Goal: Transaction & Acquisition: Download file/media

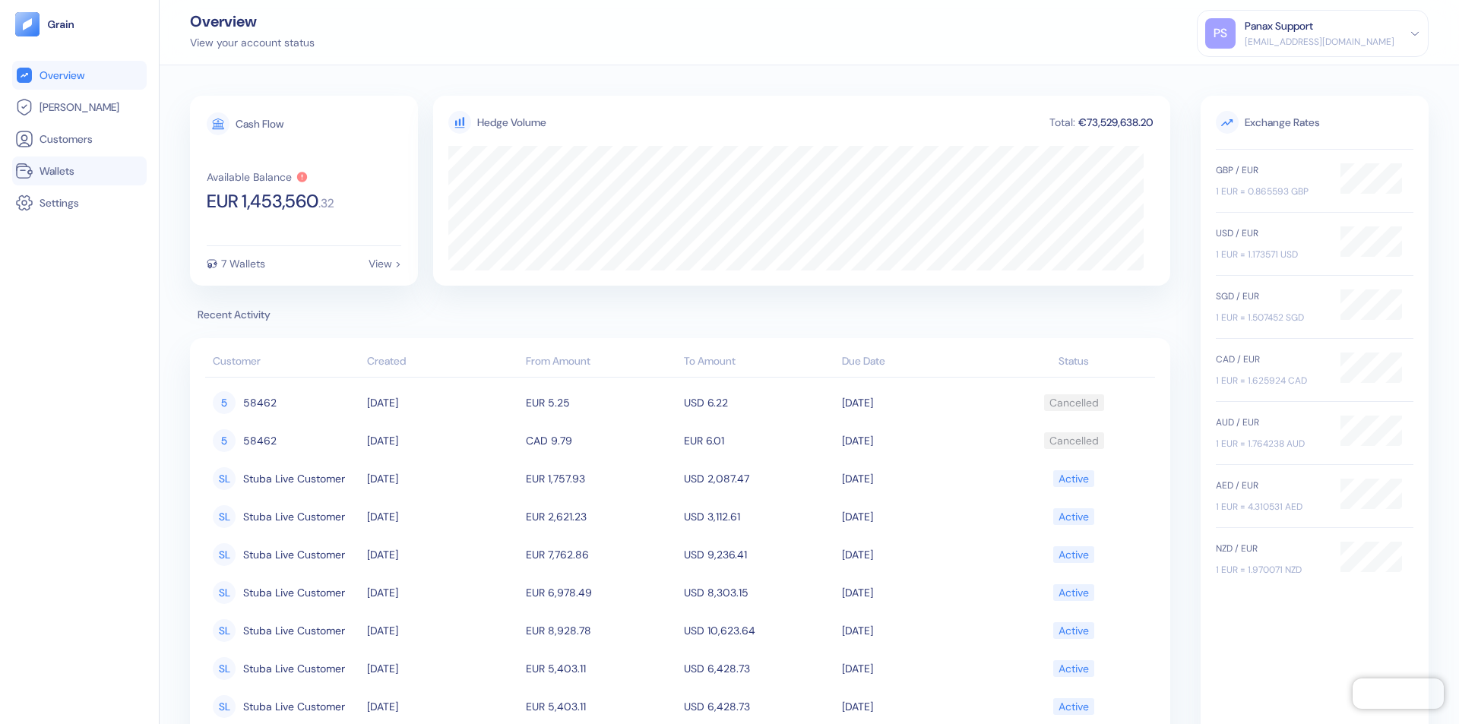
click at [79, 171] on link "Wallets" at bounding box center [79, 171] width 128 height 18
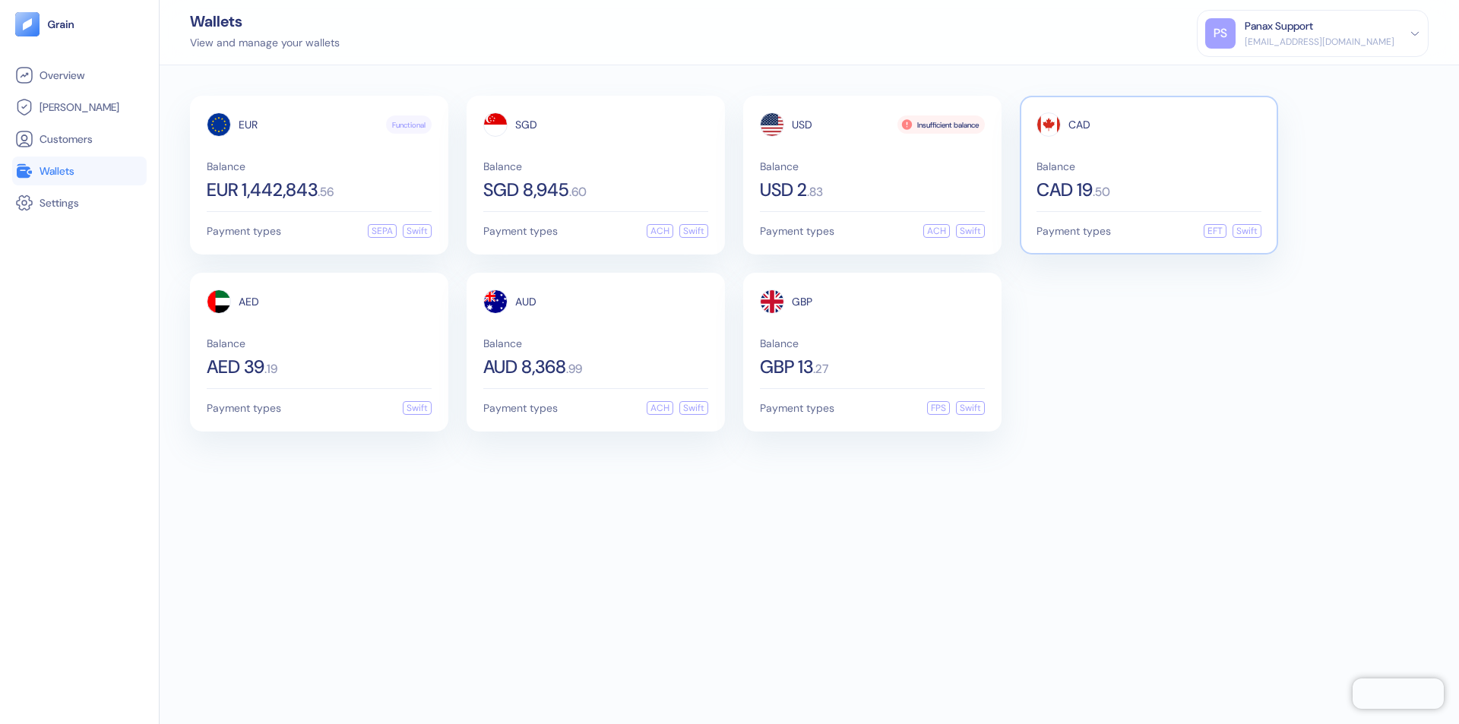
click at [1079, 125] on span "CAD" at bounding box center [1080, 124] width 22 height 11
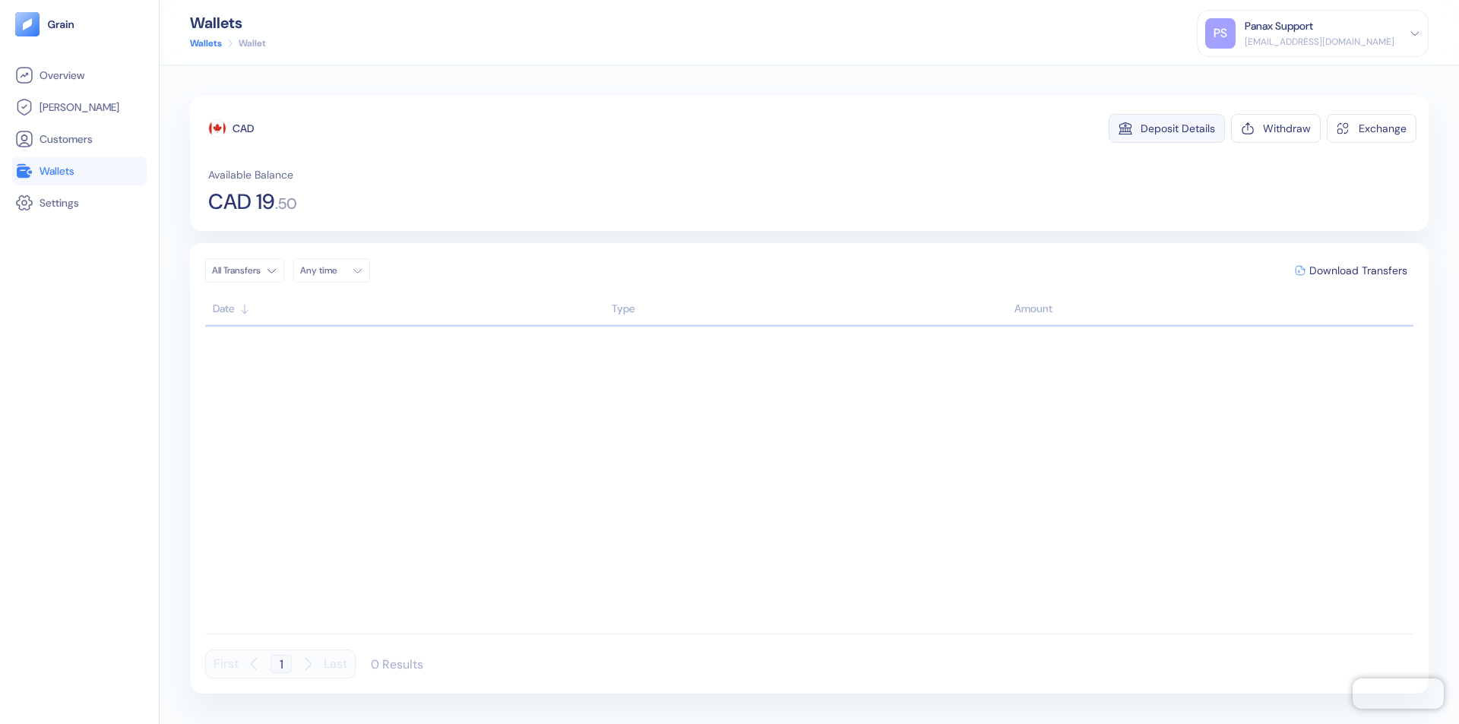
click at [1178, 128] on div "Deposit Details" at bounding box center [1178, 128] width 74 height 11
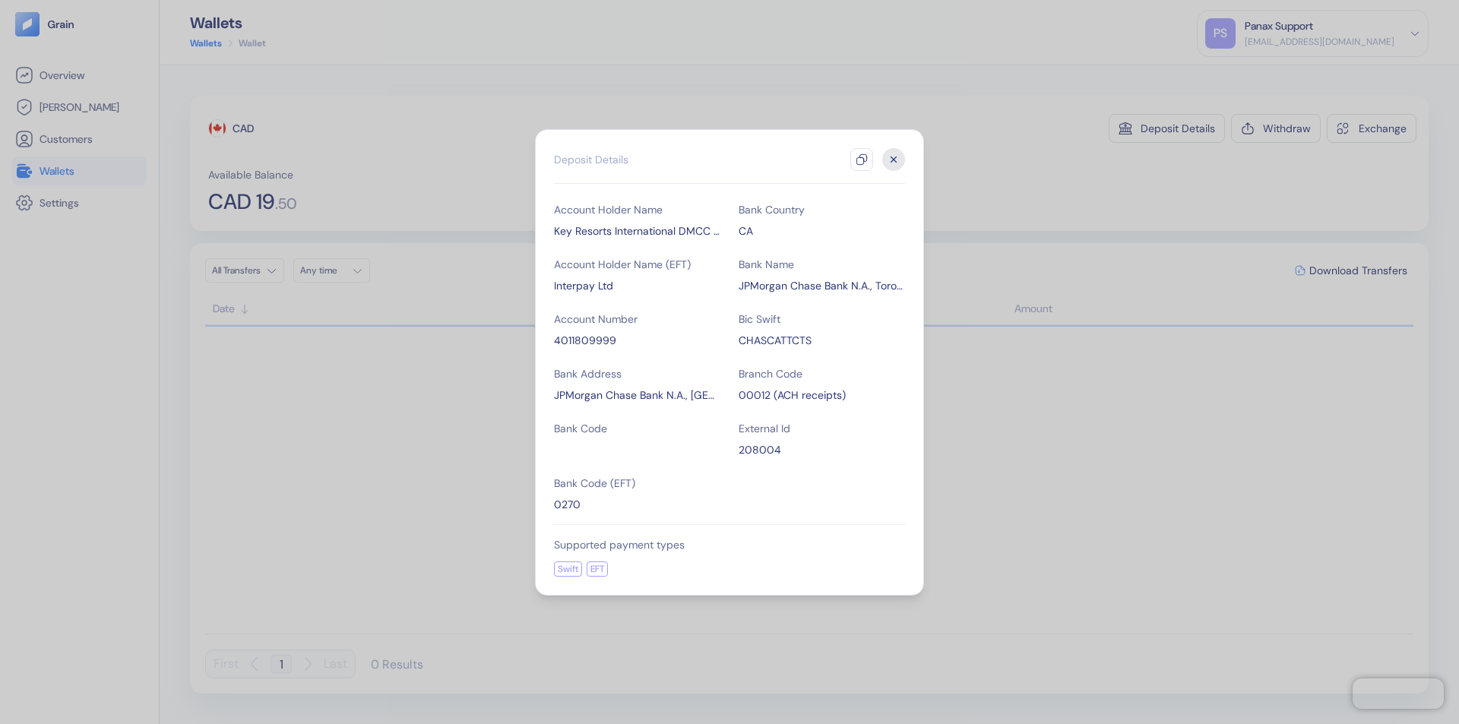
click at [862, 160] on icon "button" at bounding box center [862, 160] width 12 height 12
click at [894, 160] on icon "button" at bounding box center [894, 159] width 5 height 5
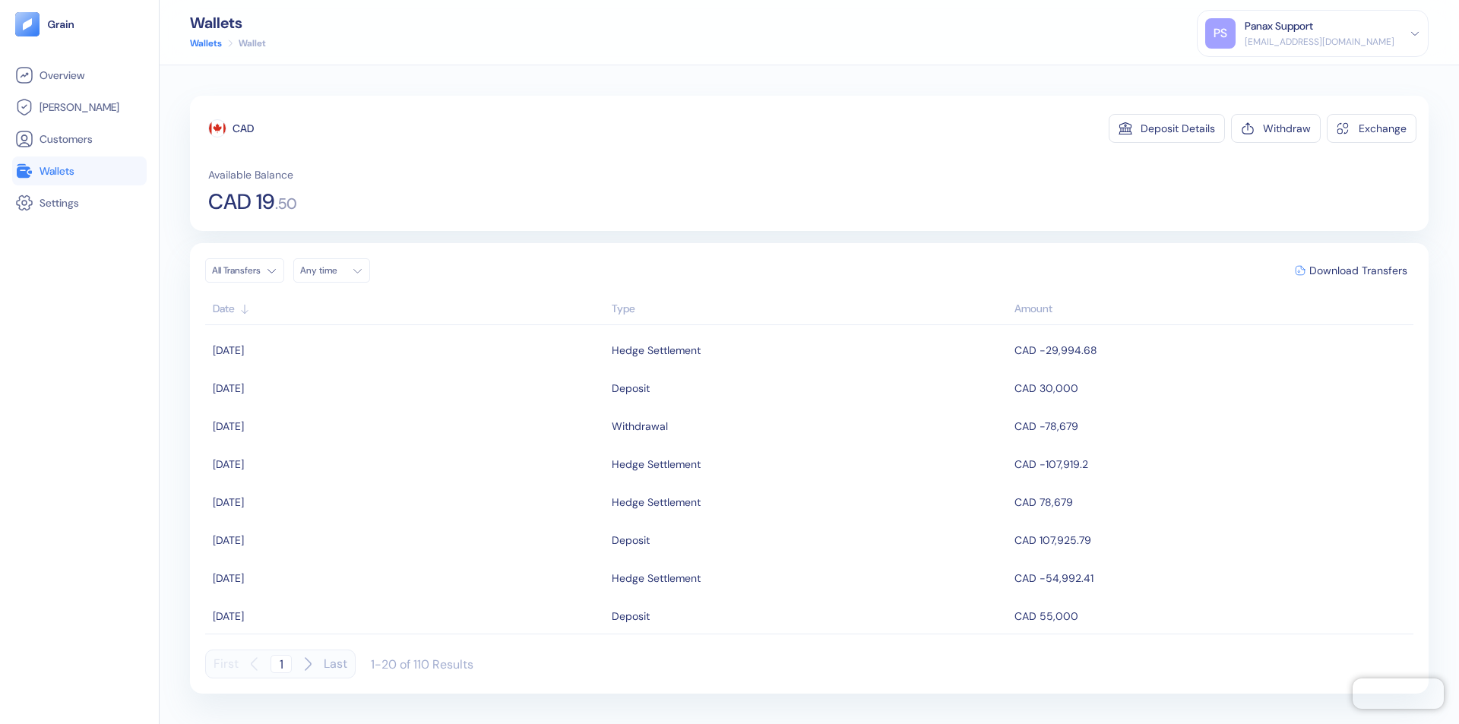
click at [336, 271] on div "Any time" at bounding box center [323, 271] width 46 height 12
click at [407, 370] on button "13" at bounding box center [407, 370] width 18 height 18
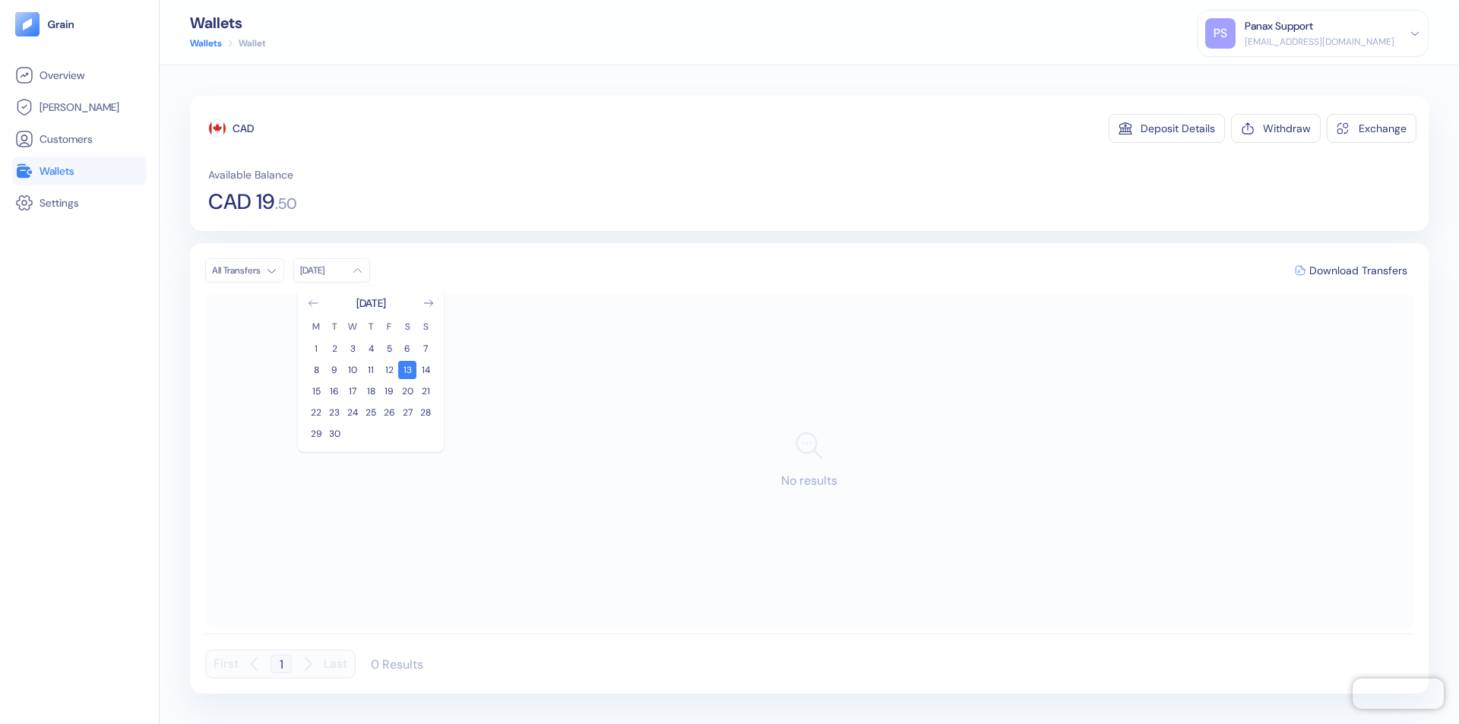
click at [313, 303] on icon "Go to previous month" at bounding box center [313, 303] width 8 height 6
click at [371, 391] on button "14" at bounding box center [371, 391] width 18 height 18
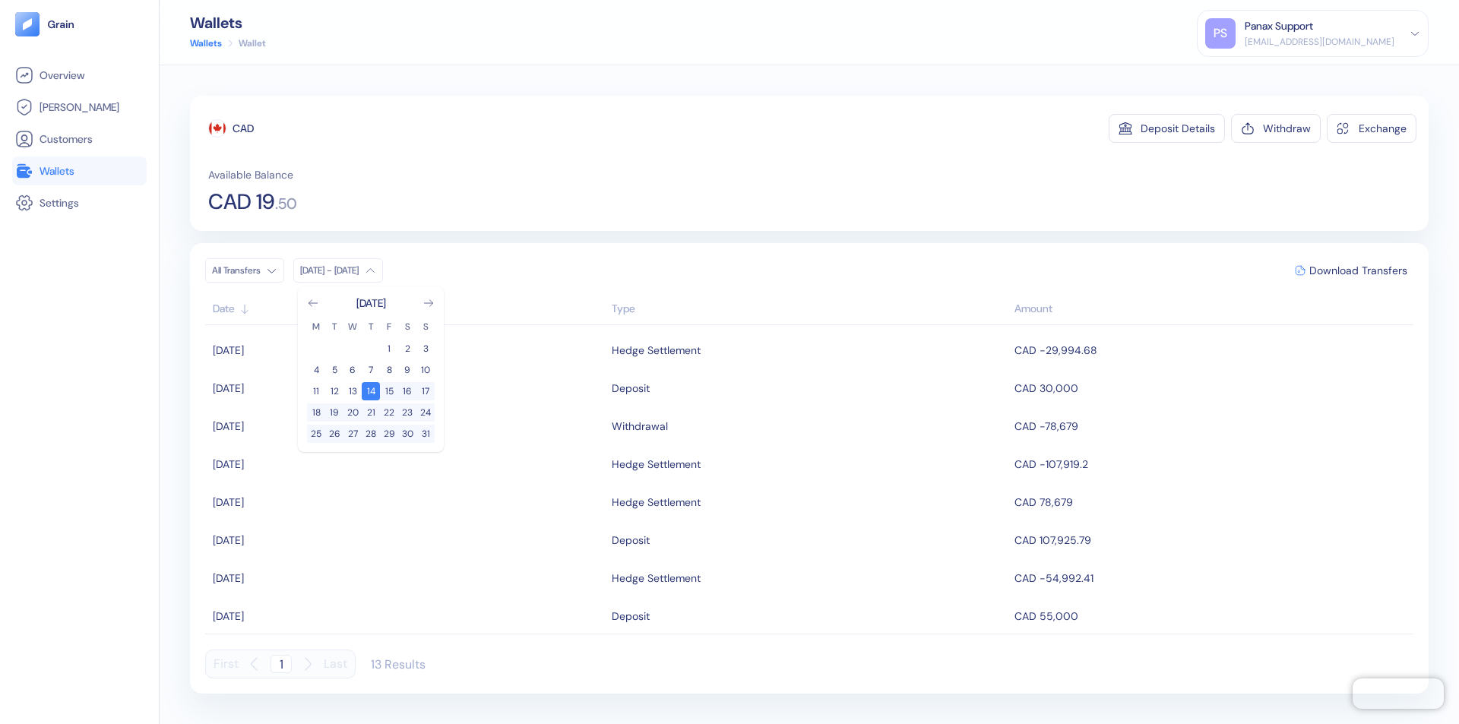
click at [243, 128] on div "CAD" at bounding box center [243, 128] width 21 height 15
click at [1358, 271] on span "Download Transfers" at bounding box center [1359, 270] width 98 height 11
click at [79, 171] on link "Wallets" at bounding box center [79, 171] width 128 height 18
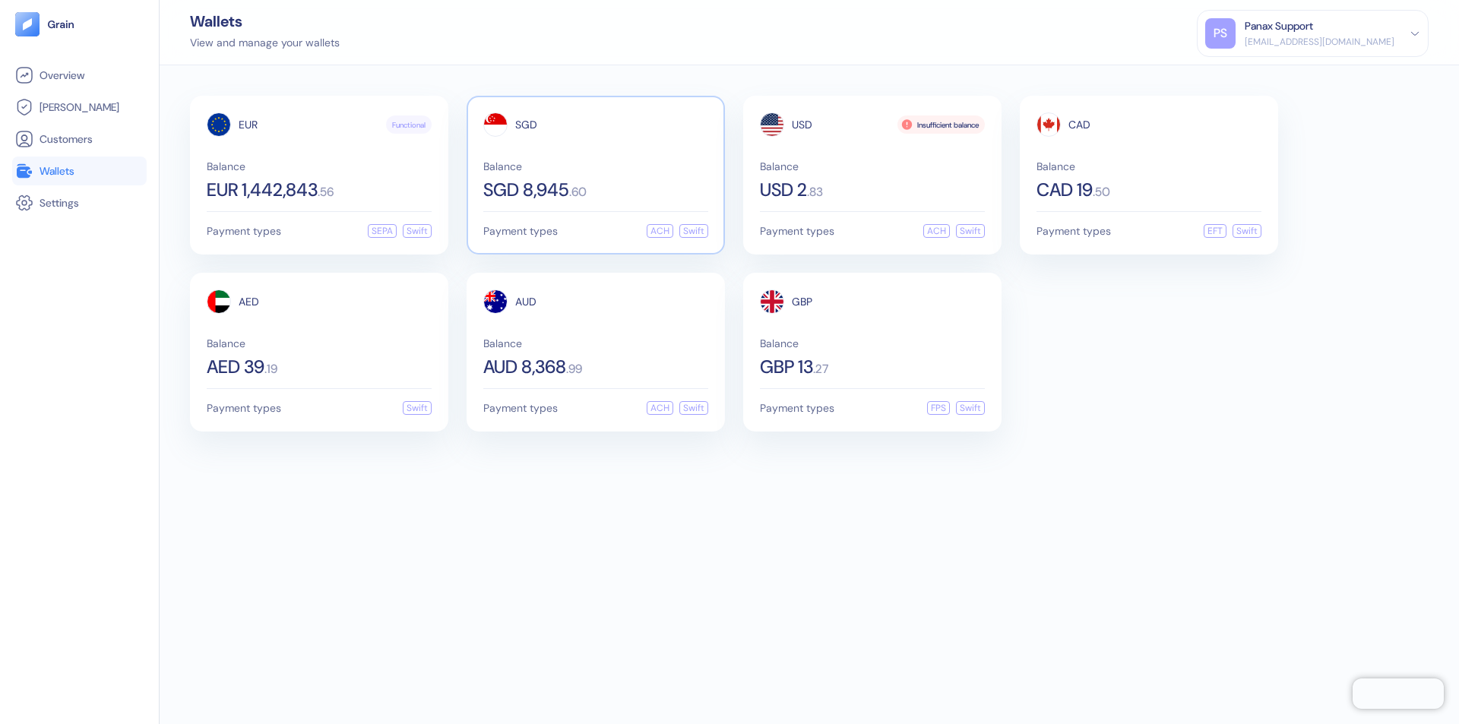
click at [526, 125] on span "SGD" at bounding box center [526, 124] width 22 height 11
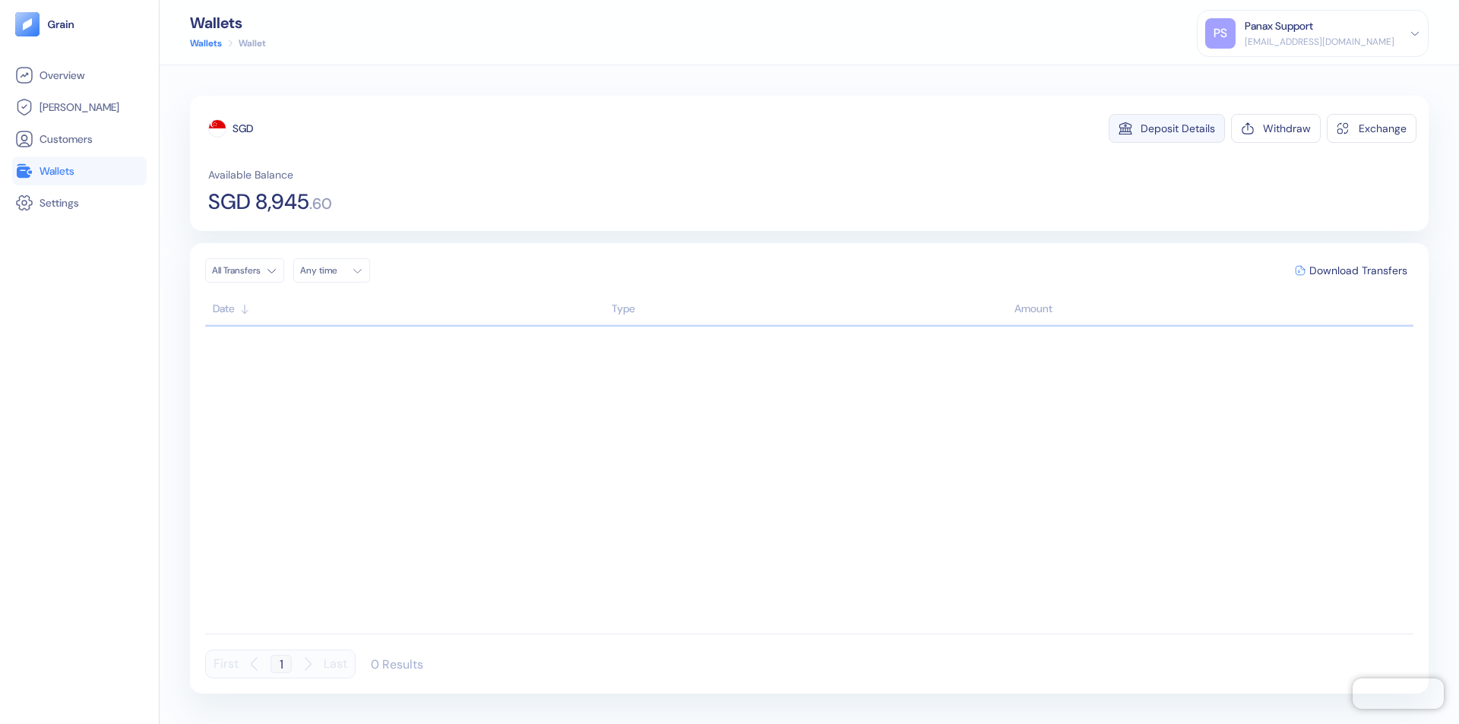
click at [1178, 128] on div "Deposit Details" at bounding box center [1178, 128] width 74 height 11
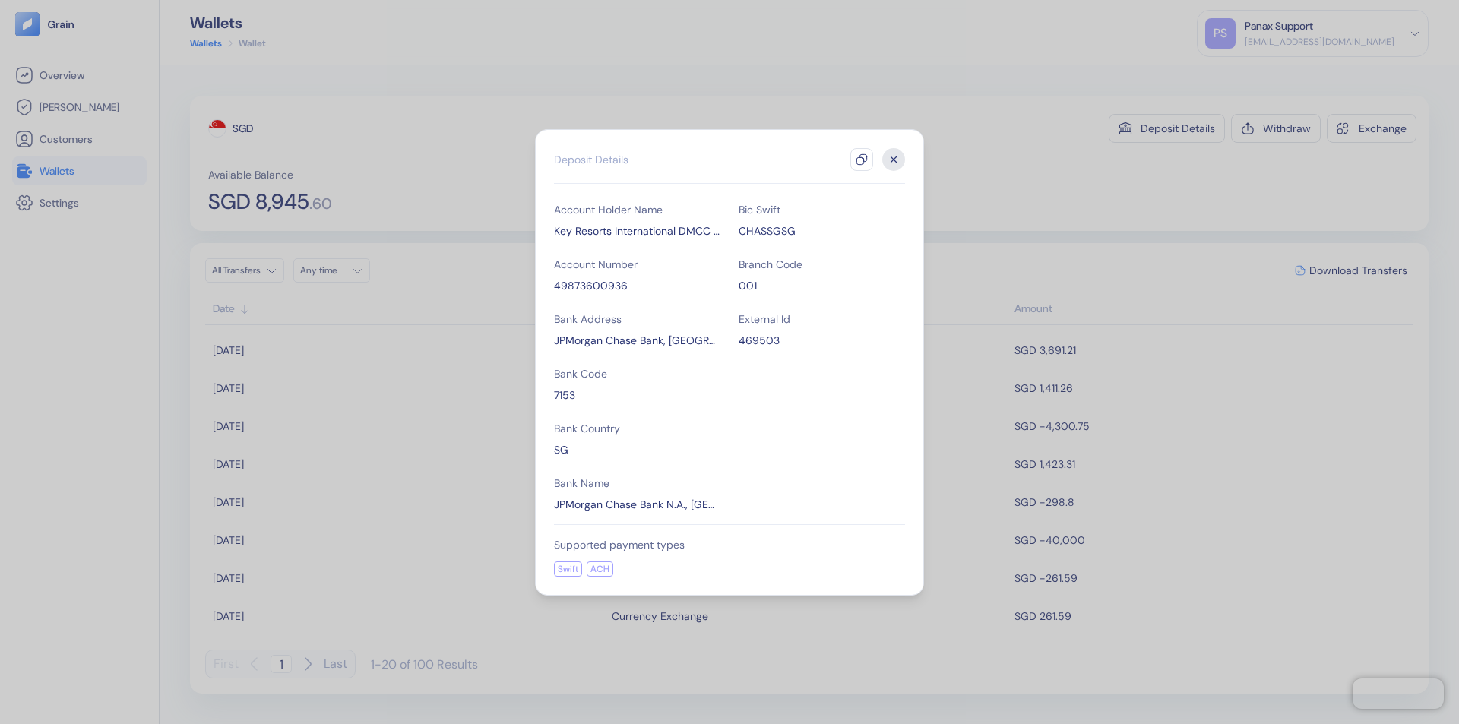
click at [862, 160] on icon "button" at bounding box center [862, 160] width 12 height 12
click at [894, 160] on icon "button" at bounding box center [894, 159] width 5 height 5
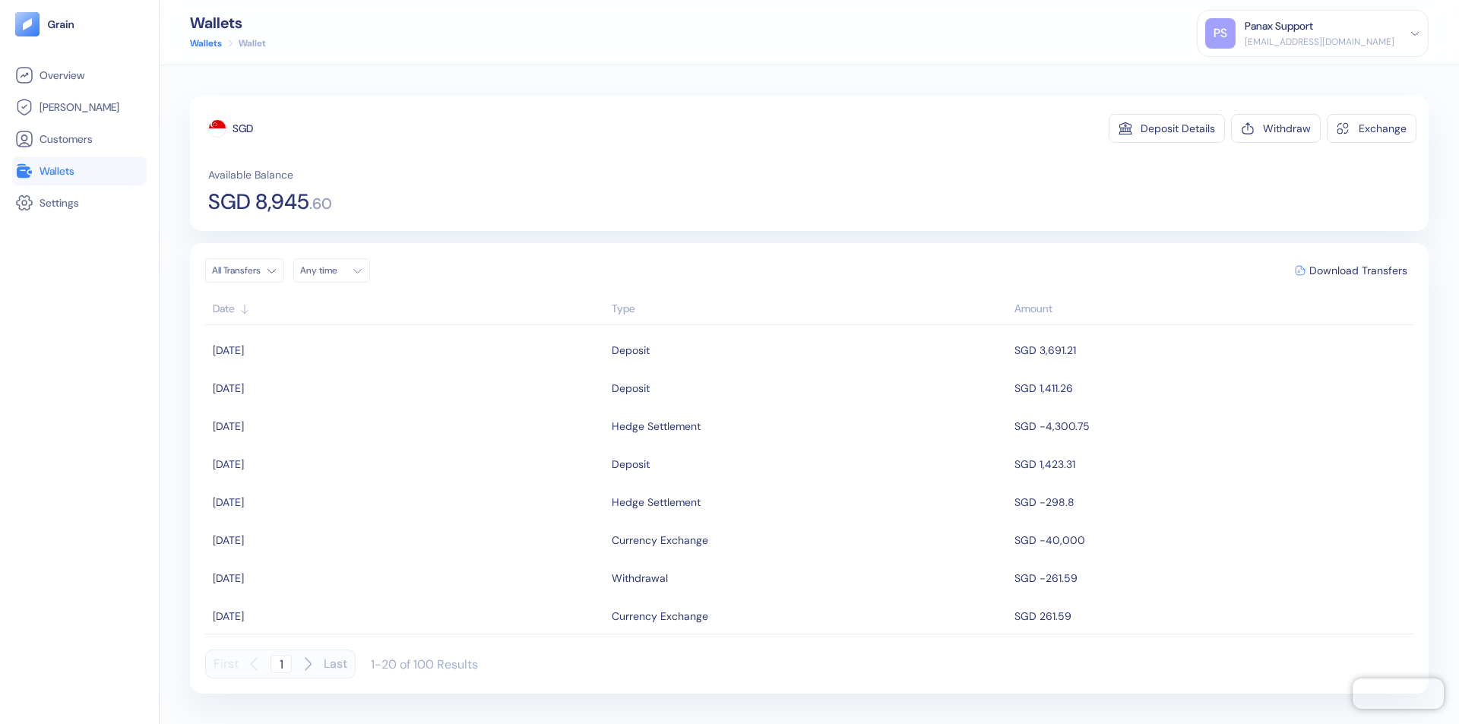
click at [336, 271] on div "Any time" at bounding box center [323, 271] width 46 height 12
click at [407, 370] on button "13" at bounding box center [407, 370] width 18 height 18
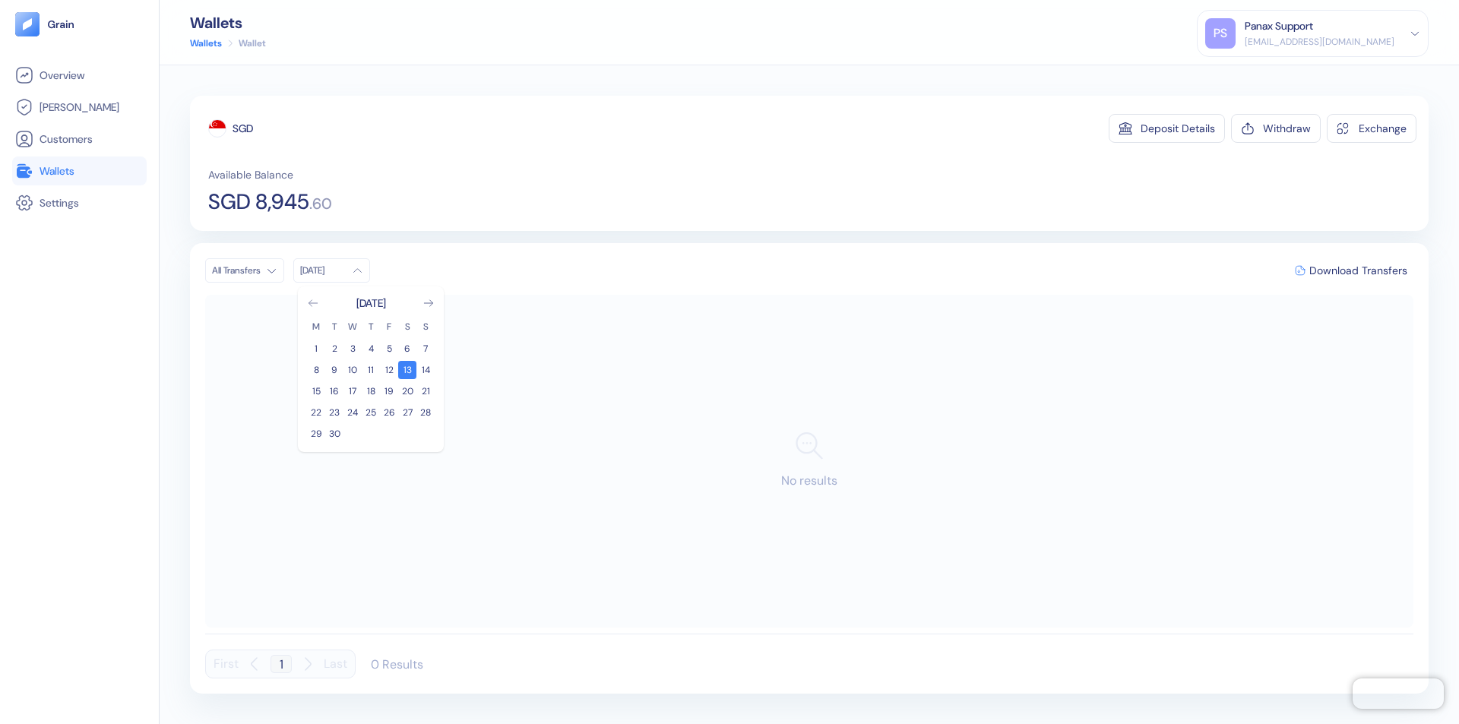
click at [313, 303] on icon "Go to previous month" at bounding box center [313, 303] width 8 height 6
click at [371, 391] on button "14" at bounding box center [371, 391] width 18 height 18
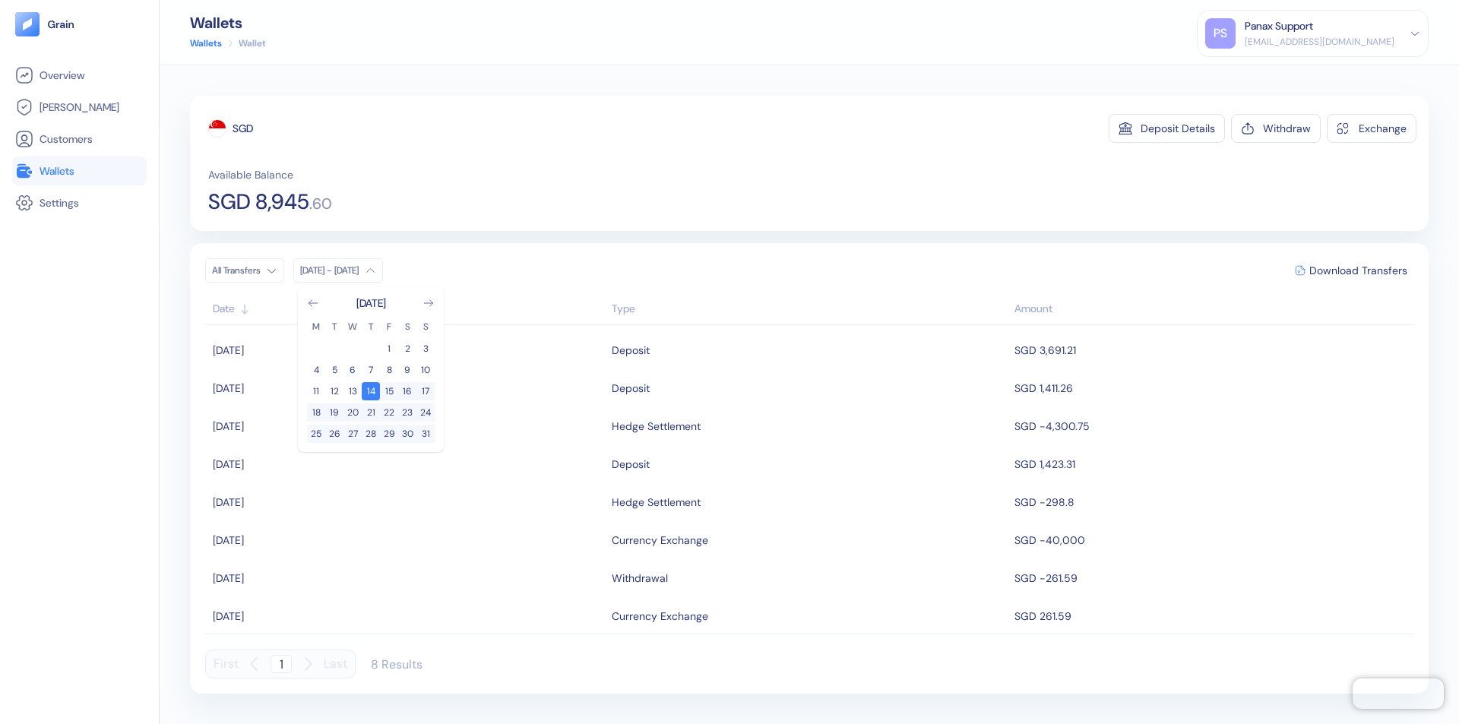
click at [243, 128] on div "SGD" at bounding box center [243, 128] width 21 height 15
click at [1358, 271] on span "Download Transfers" at bounding box center [1359, 270] width 98 height 11
click at [79, 171] on link "Wallets" at bounding box center [79, 171] width 128 height 18
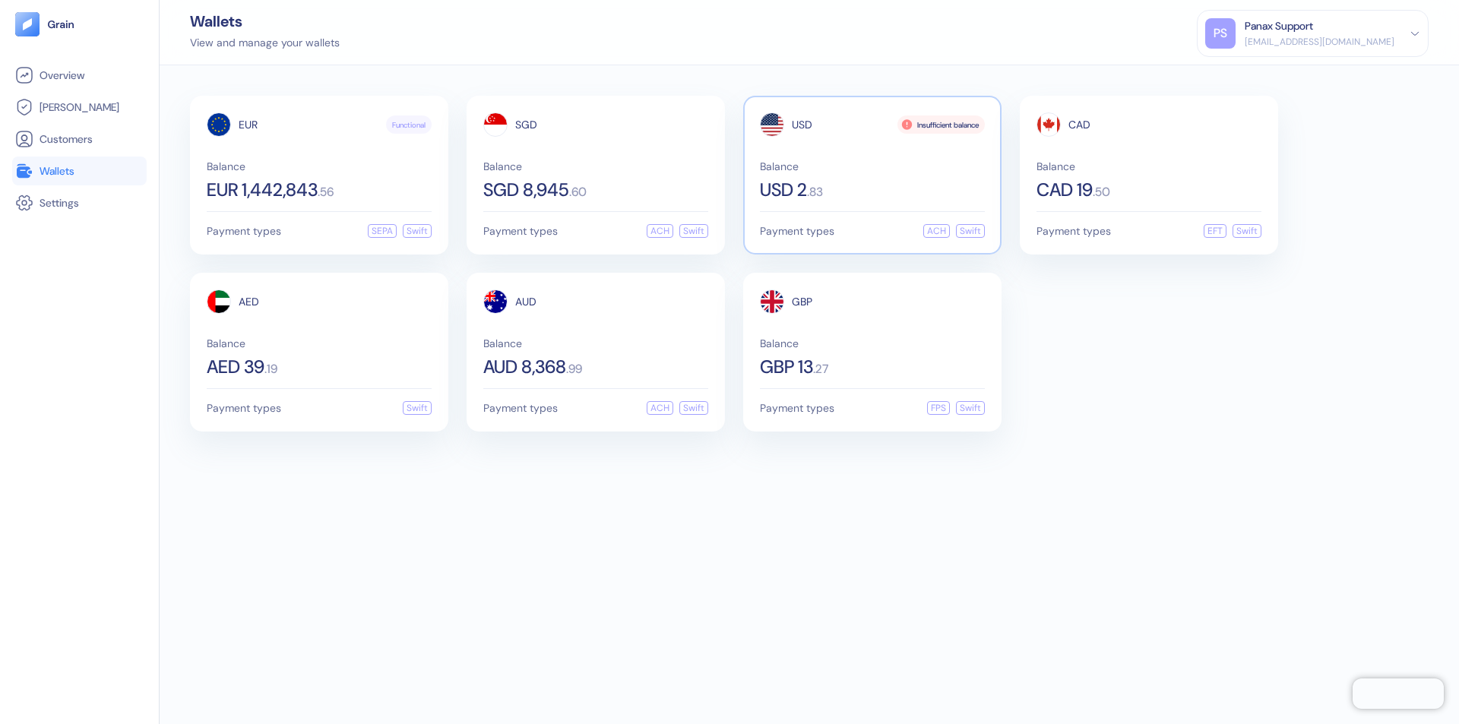
click at [802, 125] on span "USD" at bounding box center [802, 124] width 21 height 11
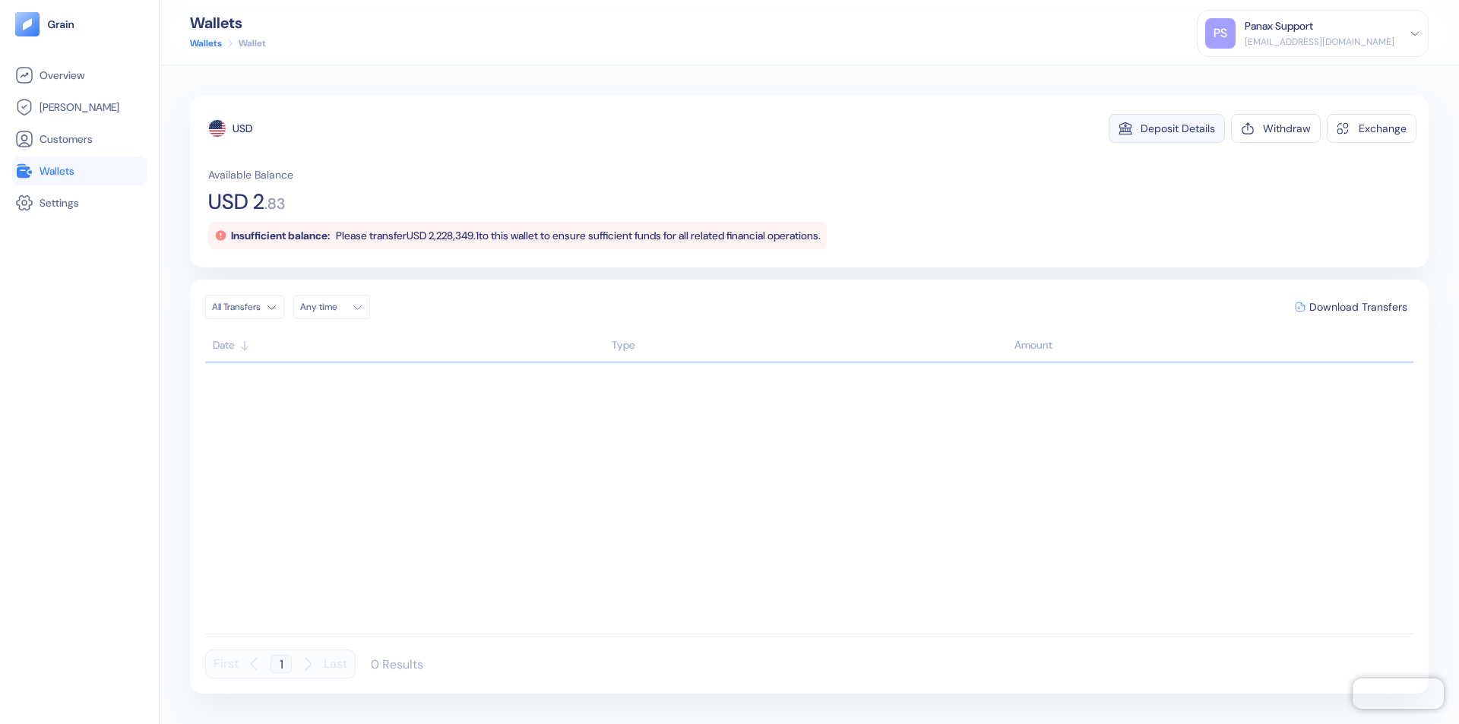
click at [1178, 128] on div "Deposit Details" at bounding box center [1178, 128] width 74 height 11
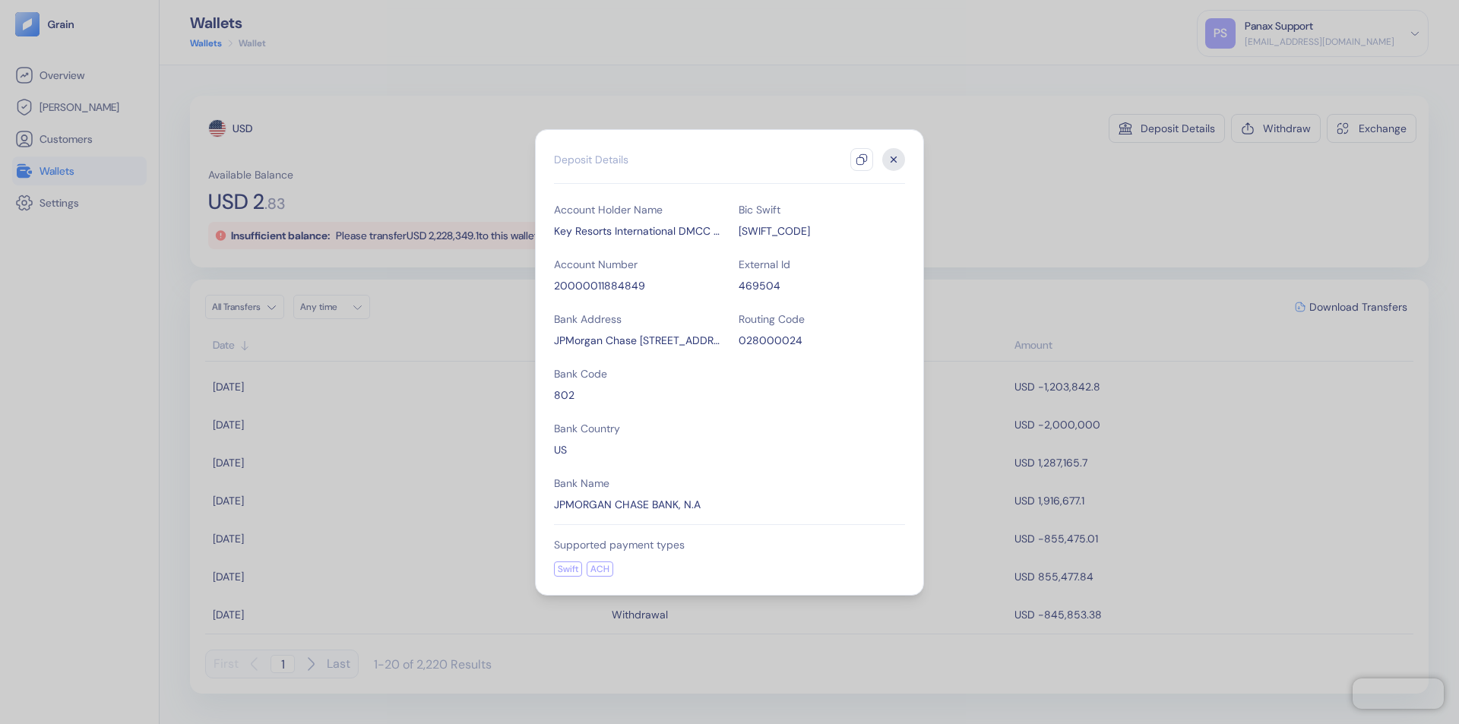
click at [862, 160] on icon "button" at bounding box center [862, 160] width 12 height 12
click at [894, 160] on icon "button" at bounding box center [894, 159] width 5 height 5
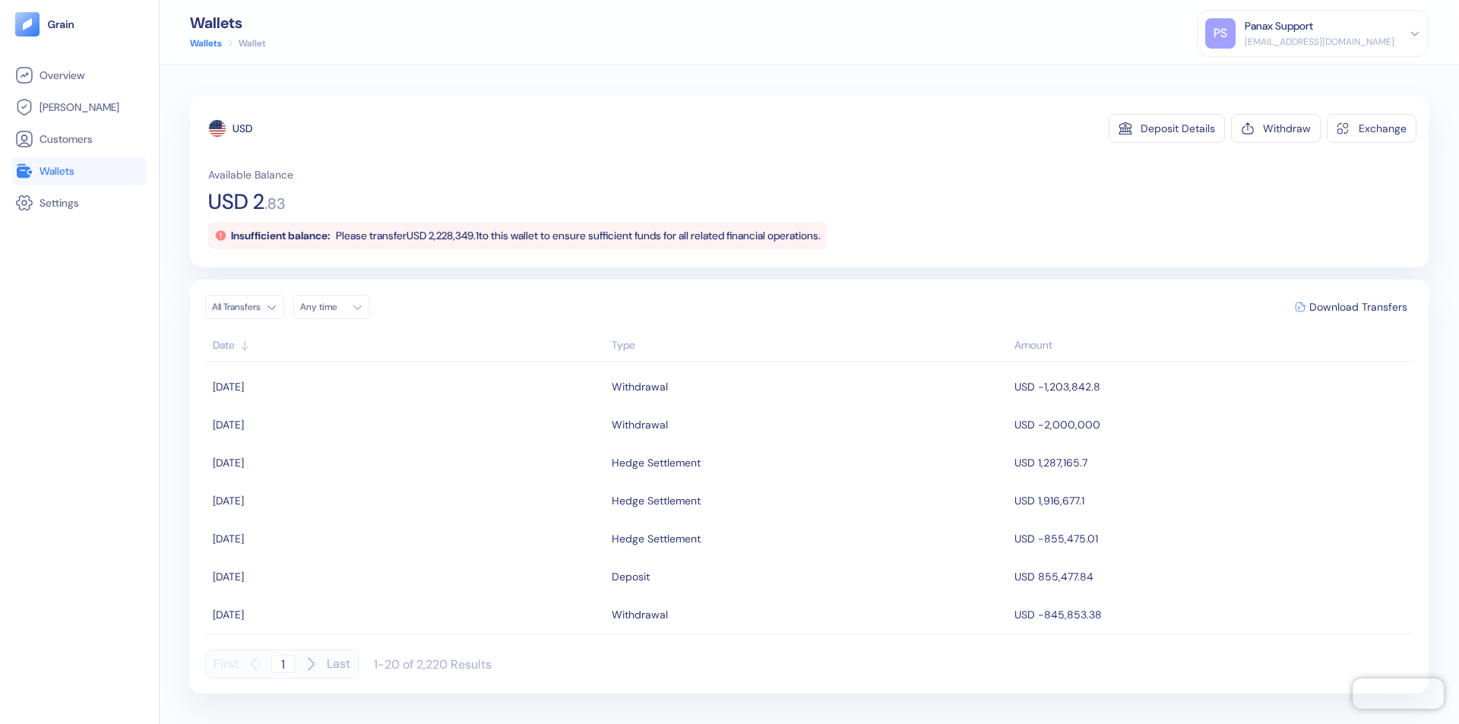
click at [336, 307] on div "Any time" at bounding box center [323, 307] width 46 height 12
click at [407, 407] on button "13" at bounding box center [407, 407] width 18 height 18
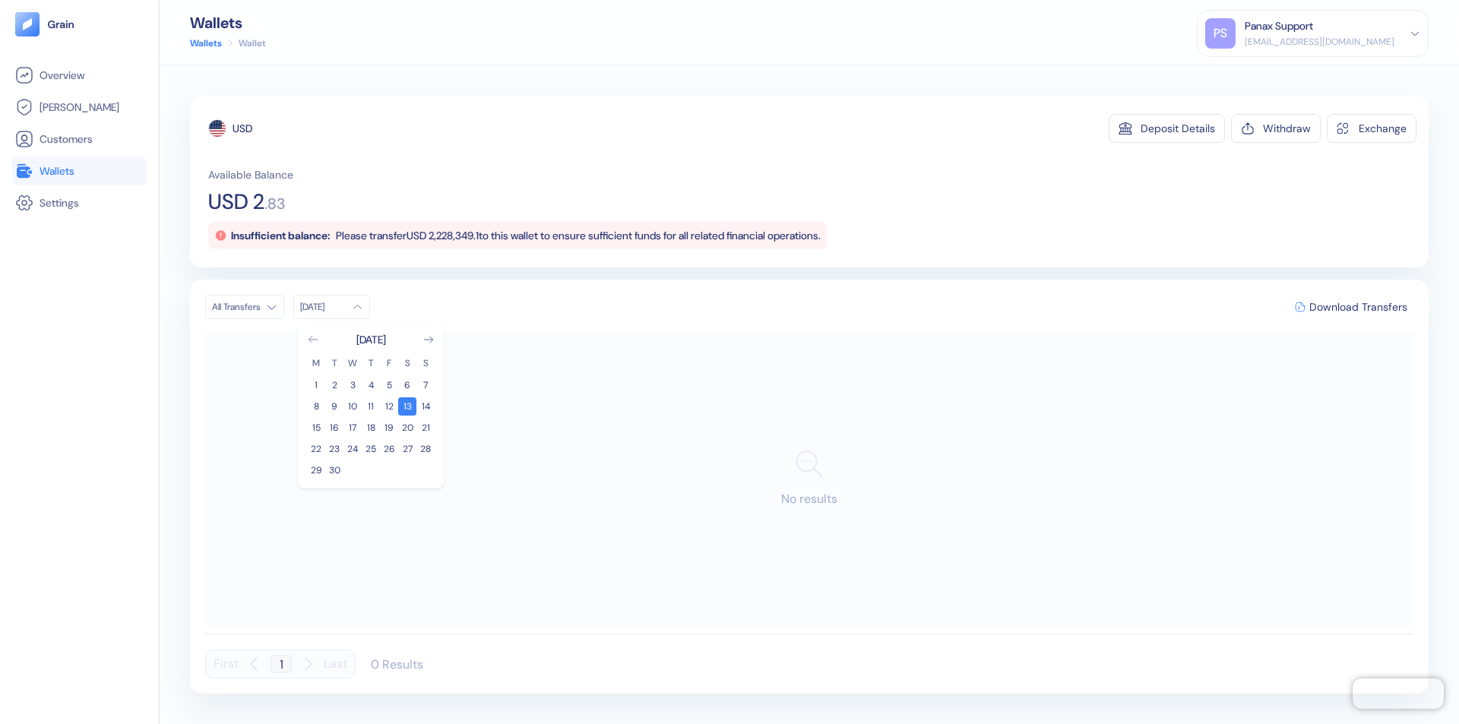
click at [313, 340] on icon "Go to previous month" at bounding box center [313, 340] width 8 height 6
click at [371, 428] on button "14" at bounding box center [371, 428] width 18 height 18
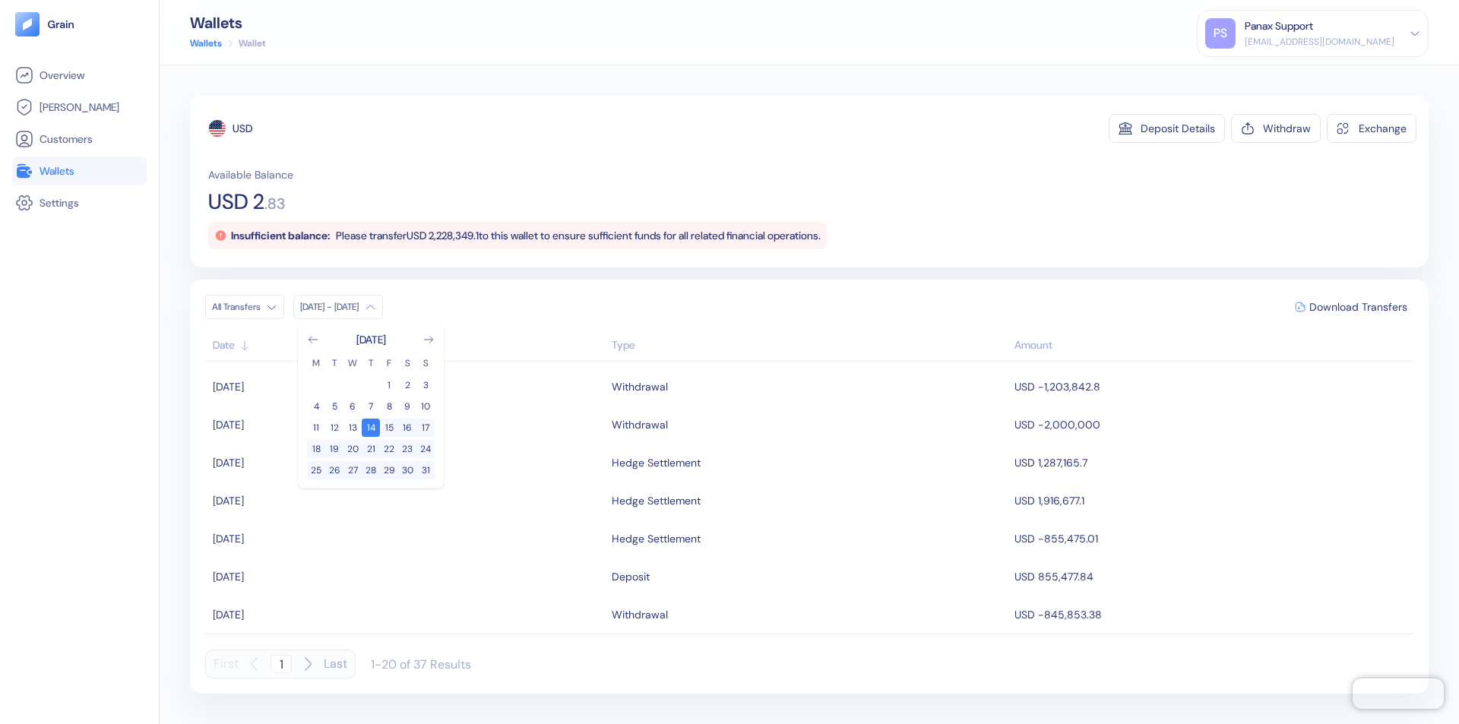
click at [242, 128] on div "USD" at bounding box center [243, 128] width 20 height 15
click at [1358, 307] on span "Download Transfers" at bounding box center [1359, 307] width 98 height 11
click at [79, 171] on link "Wallets" at bounding box center [79, 171] width 128 height 18
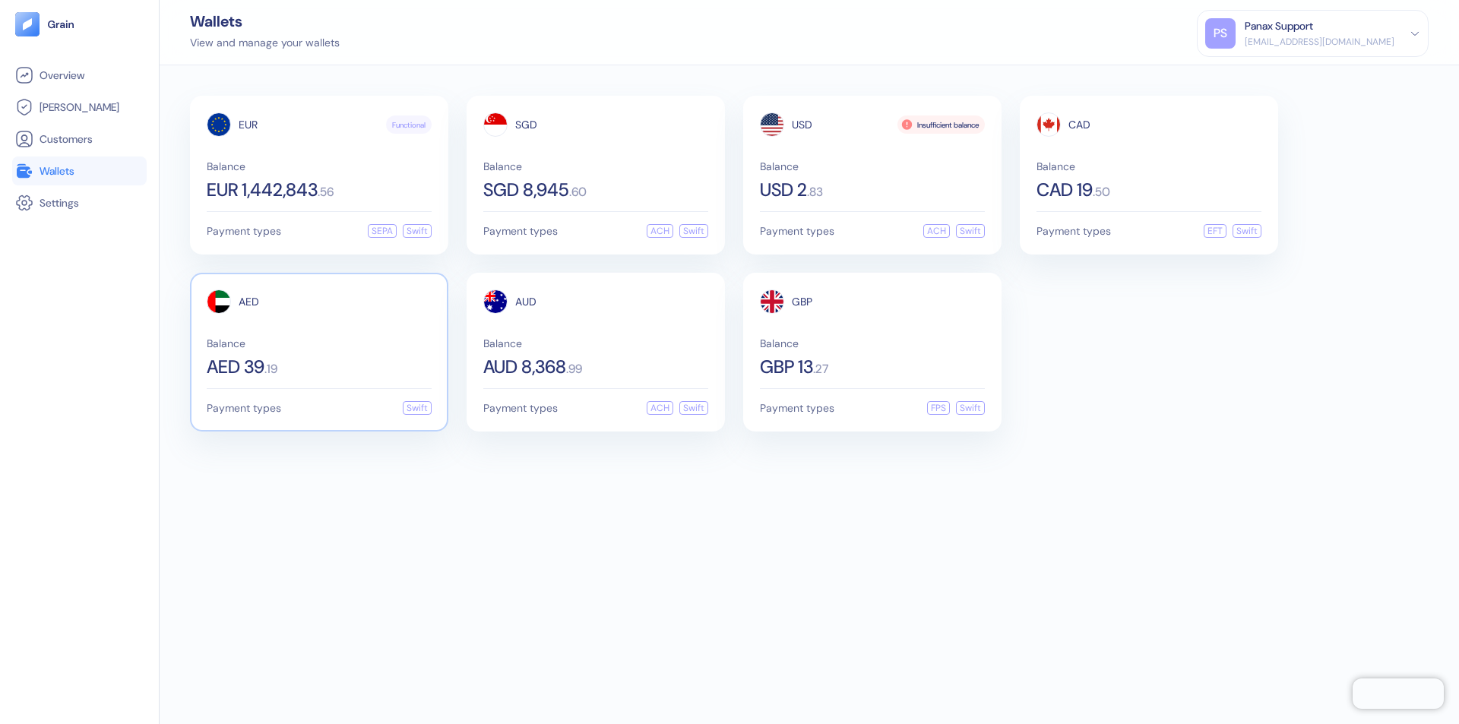
click at [249, 302] on span "AED" at bounding box center [249, 301] width 21 height 11
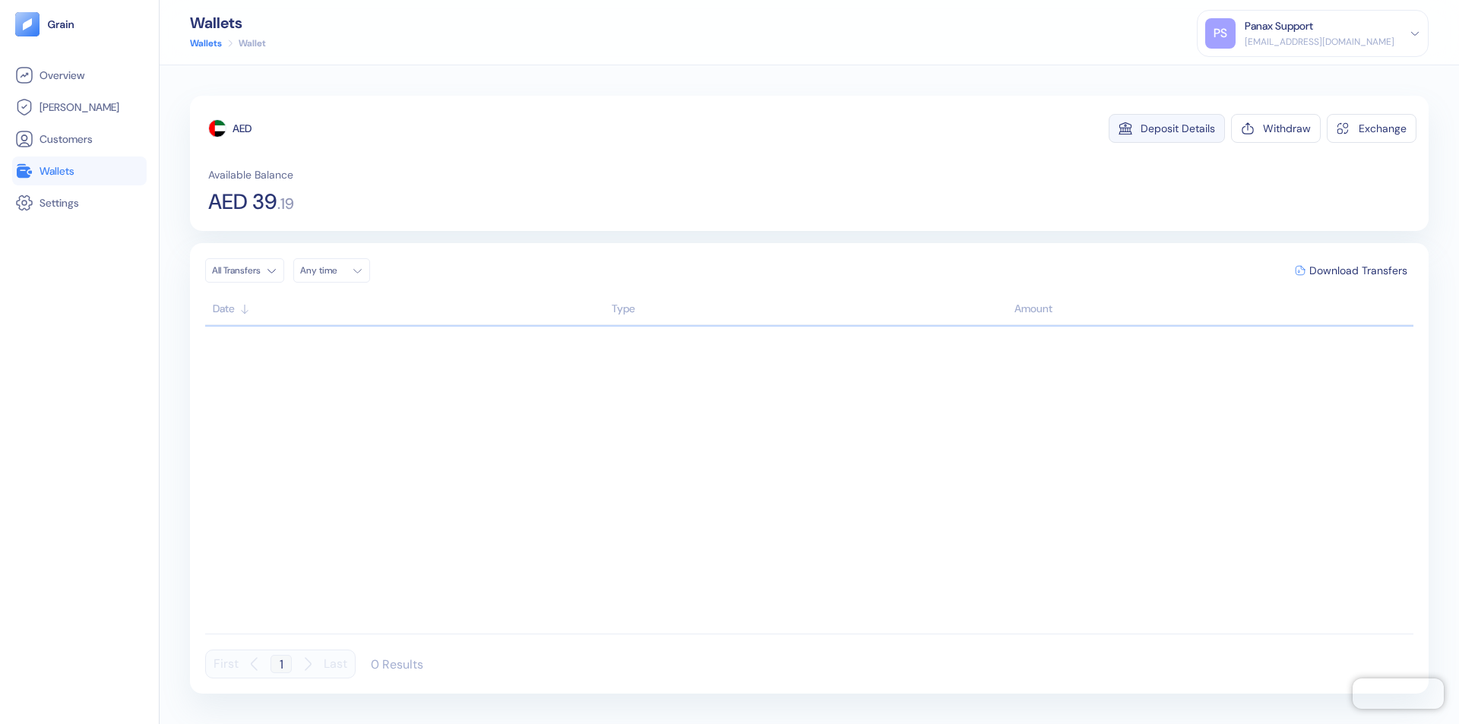
click at [1178, 128] on div "Deposit Details" at bounding box center [1178, 128] width 74 height 11
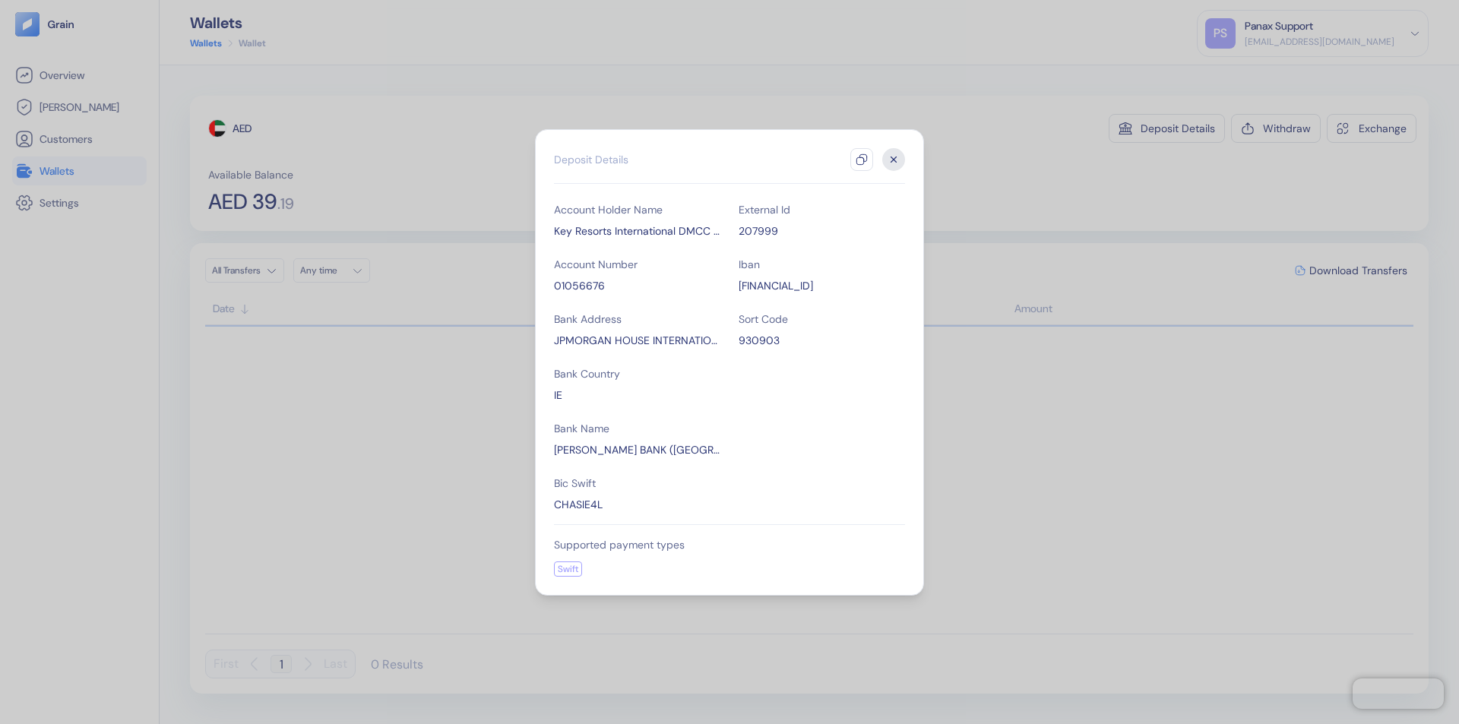
click at [862, 160] on icon "button" at bounding box center [862, 160] width 12 height 12
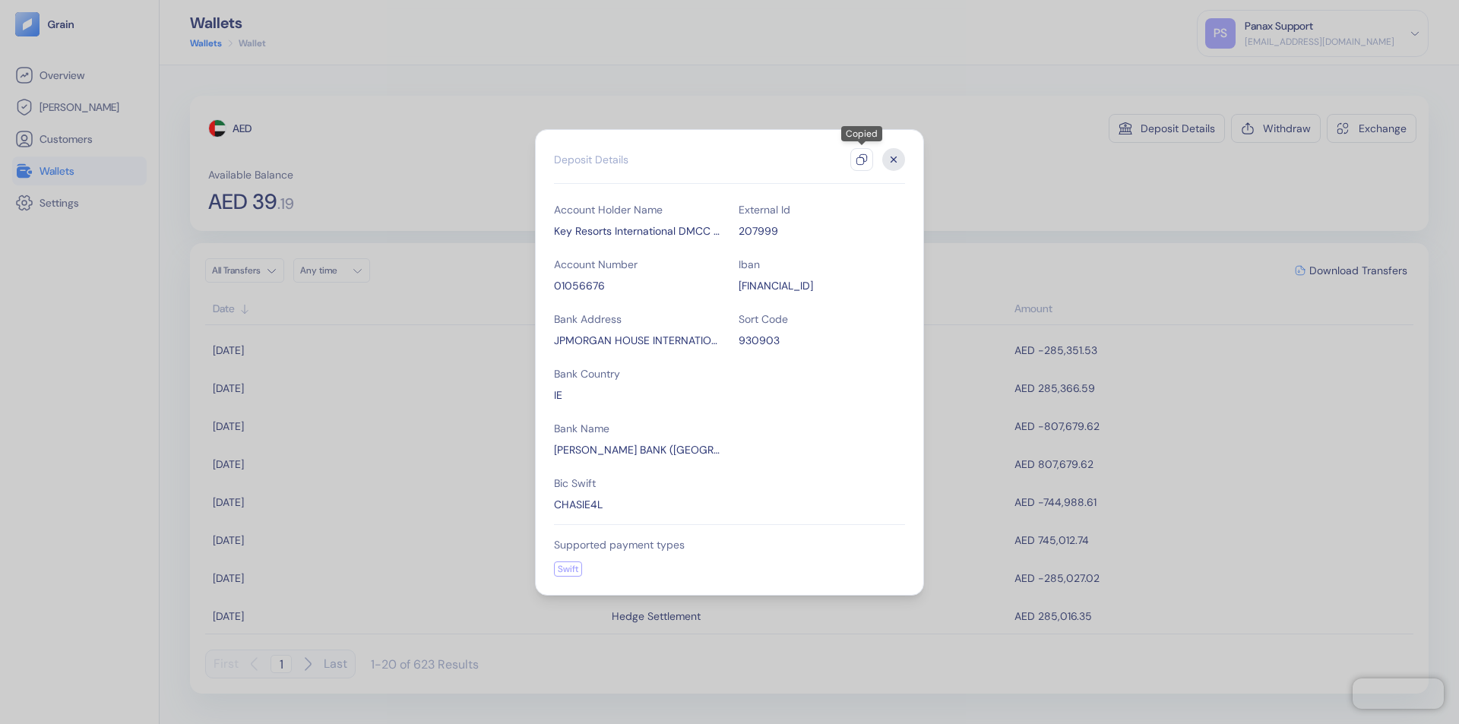
click at [894, 160] on icon "button" at bounding box center [894, 159] width 5 height 5
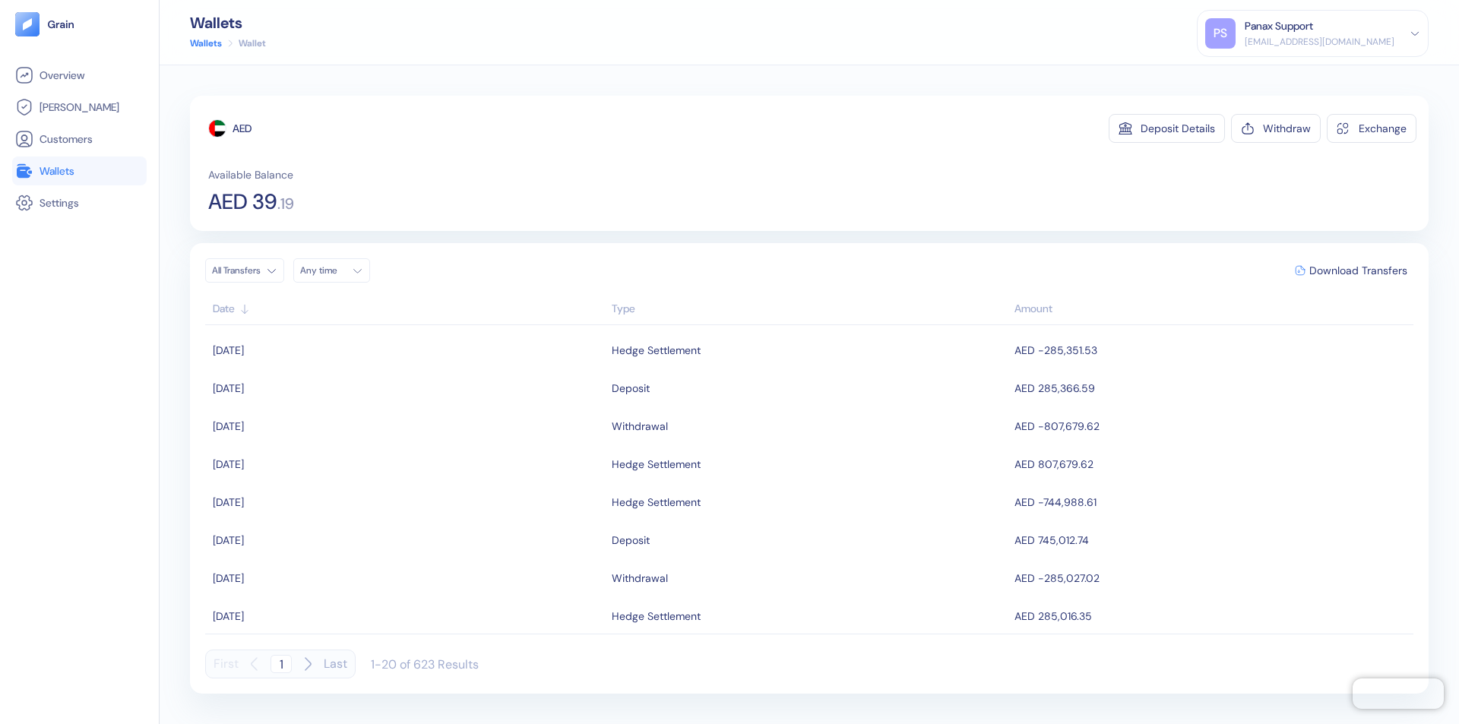
click at [336, 271] on div "Any time" at bounding box center [323, 271] width 46 height 12
click at [407, 370] on button "13" at bounding box center [407, 370] width 18 height 18
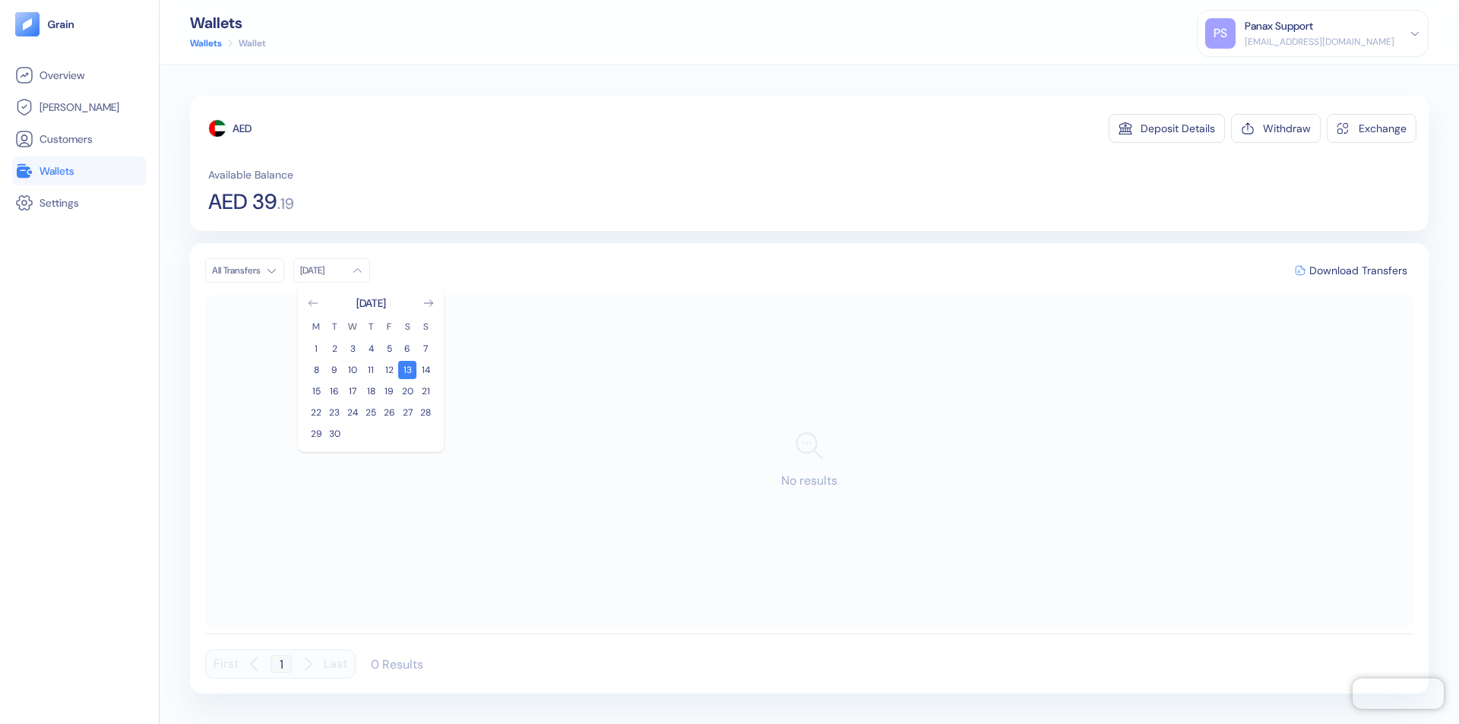
click at [313, 303] on icon "Go to previous month" at bounding box center [313, 303] width 8 height 6
click at [371, 391] on button "14" at bounding box center [371, 391] width 18 height 18
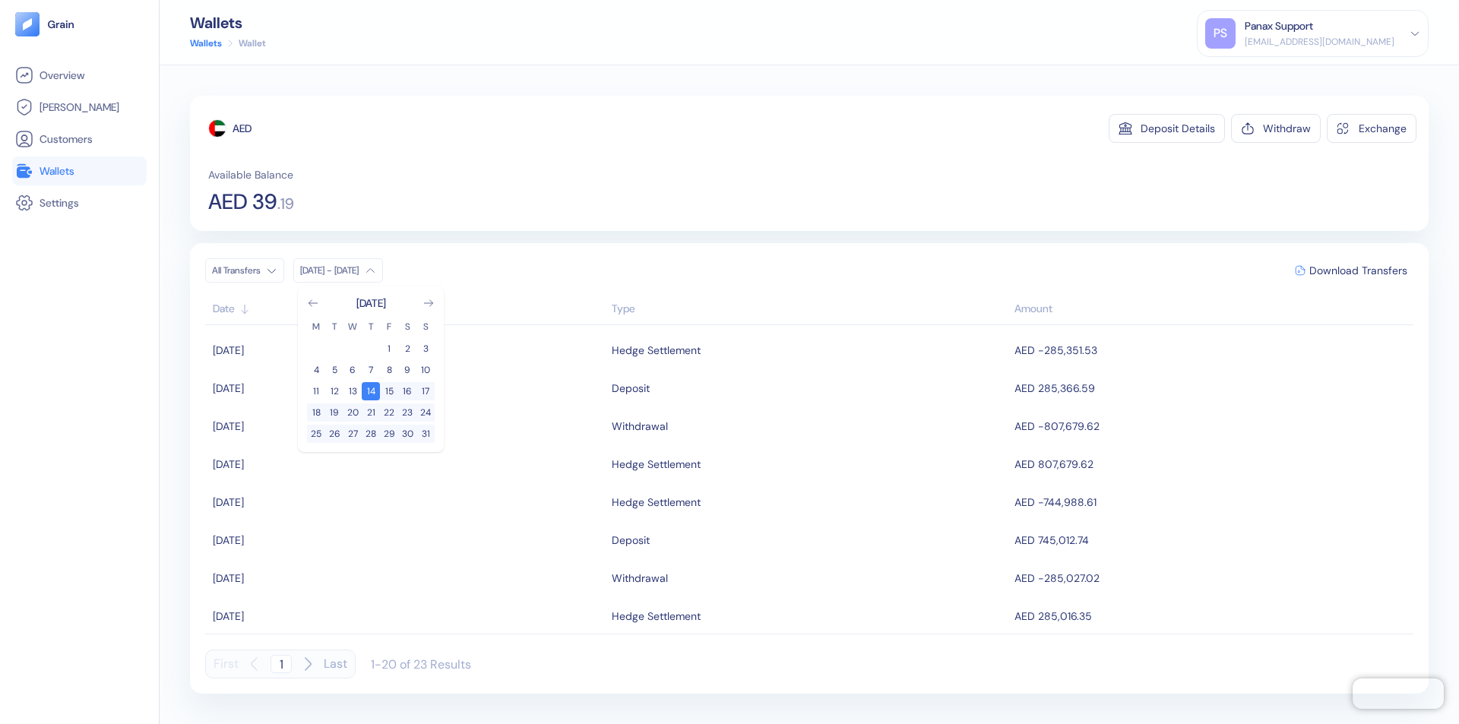
click at [242, 128] on div "AED" at bounding box center [242, 128] width 19 height 15
click at [1358, 271] on span "Download Transfers" at bounding box center [1359, 270] width 98 height 11
click at [79, 171] on link "Wallets" at bounding box center [79, 171] width 128 height 18
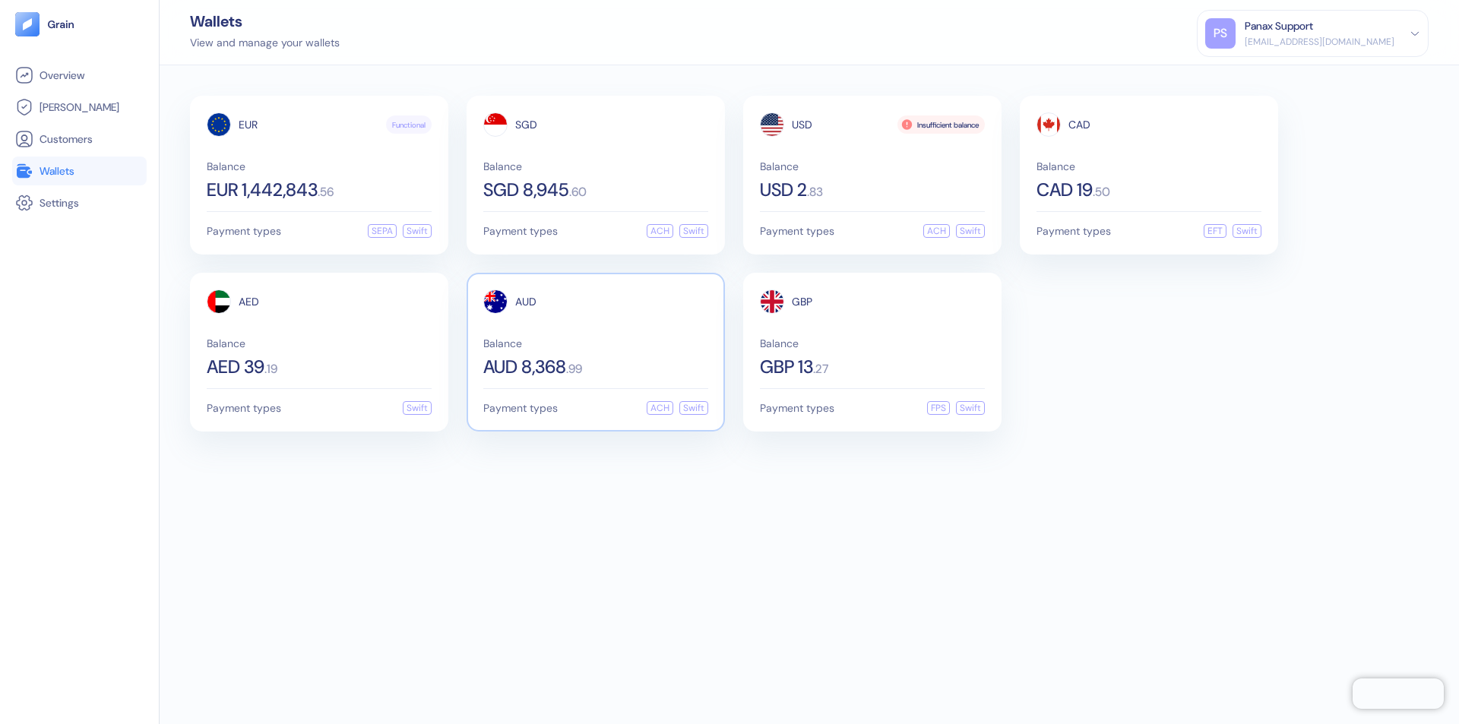
click at [526, 302] on span "AUD" at bounding box center [525, 301] width 21 height 11
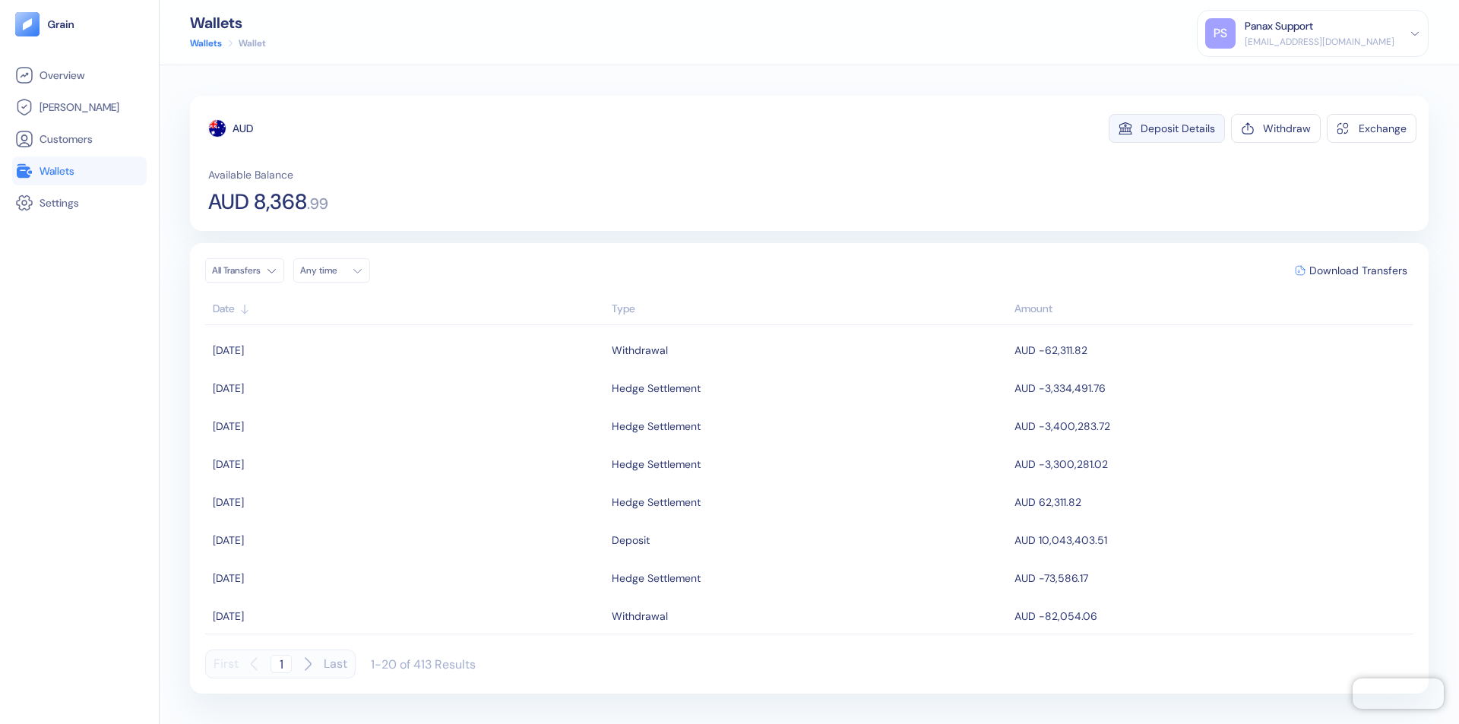
click at [1178, 128] on div "Deposit Details" at bounding box center [1178, 128] width 74 height 11
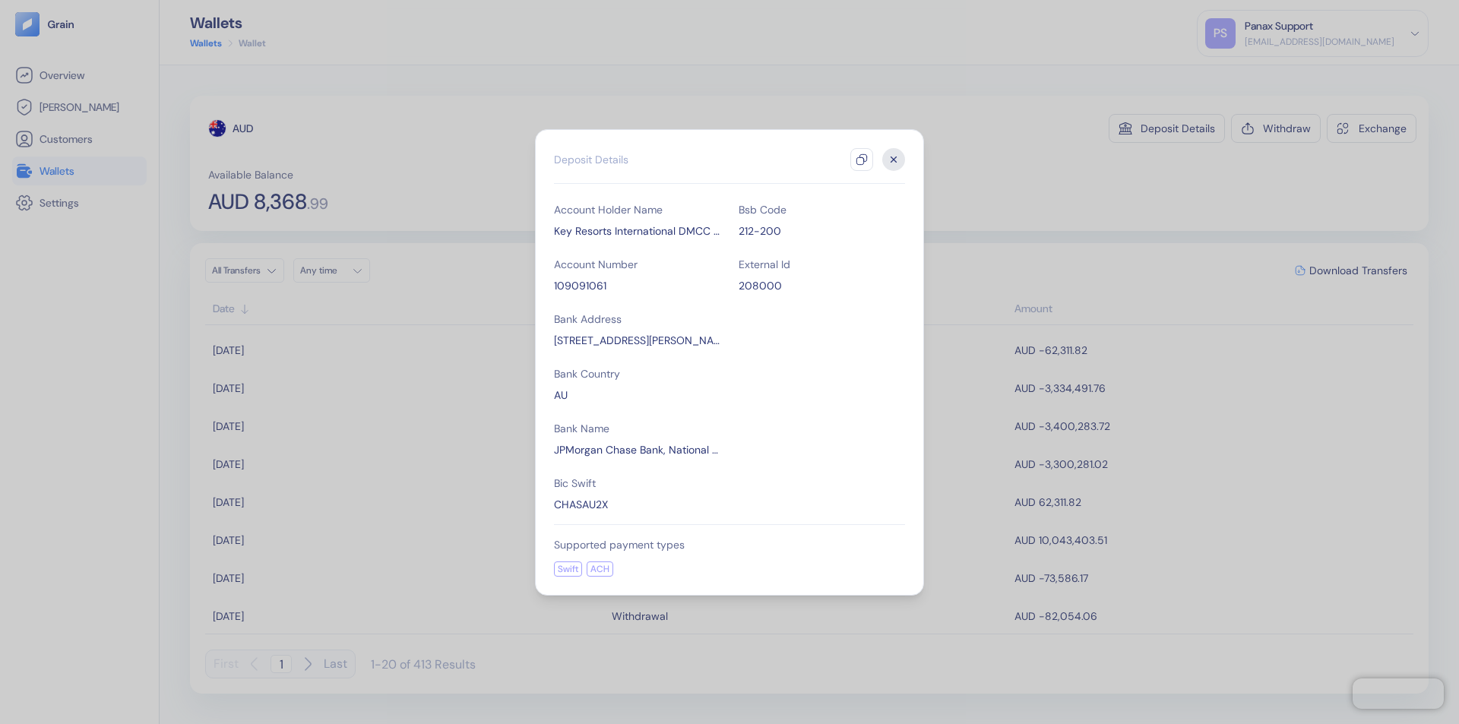
click at [862, 160] on icon "button" at bounding box center [862, 160] width 12 height 12
click at [894, 160] on icon "button" at bounding box center [894, 159] width 5 height 5
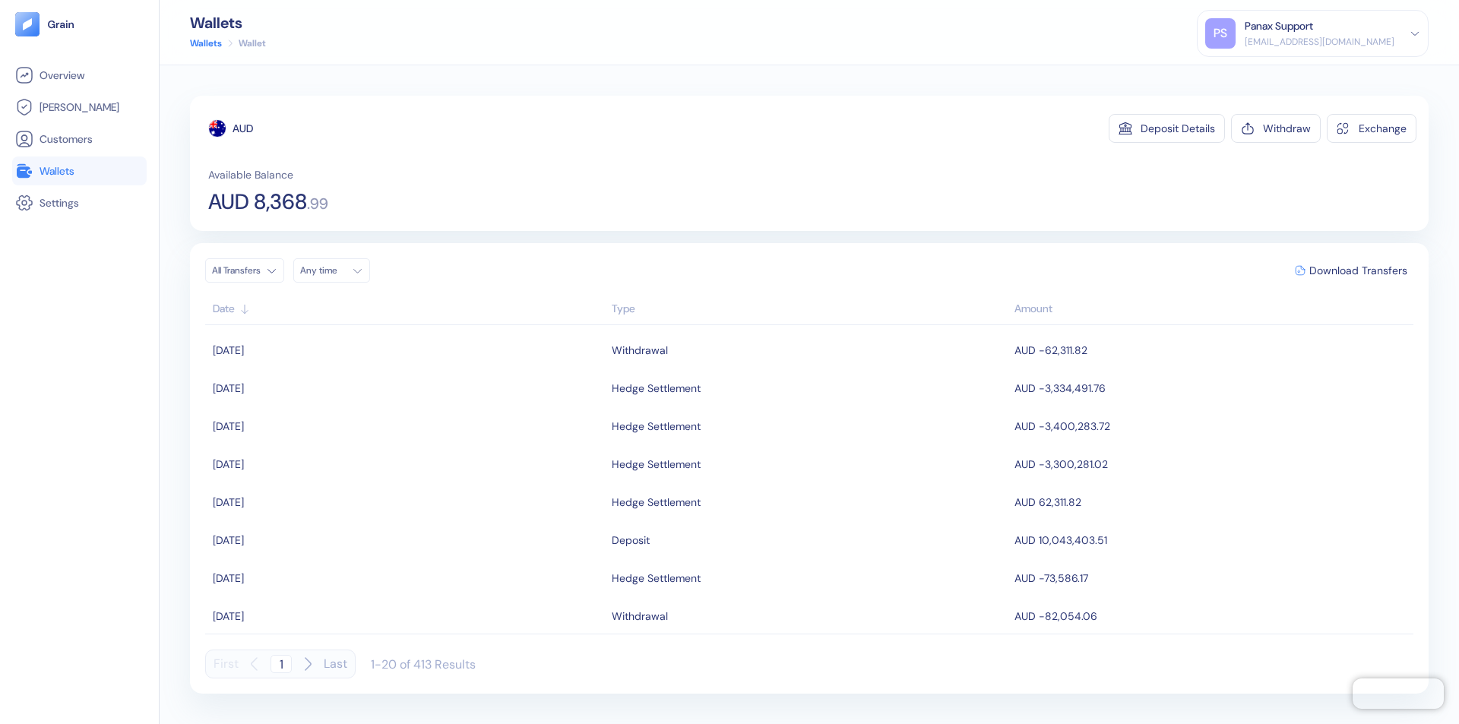
click at [336, 271] on div "Any time" at bounding box center [323, 271] width 46 height 12
click at [407, 370] on button "13" at bounding box center [407, 370] width 18 height 18
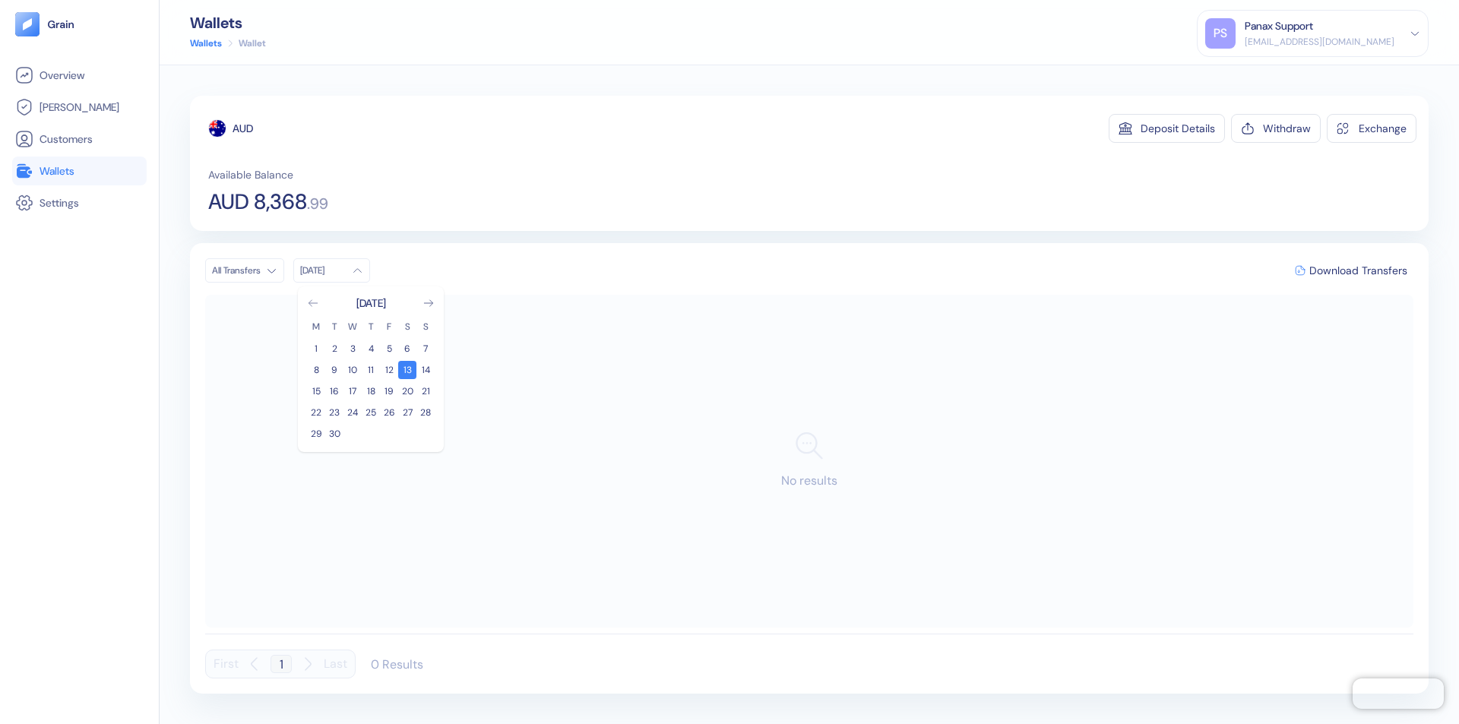
click at [313, 303] on icon "Go to previous month" at bounding box center [313, 303] width 8 height 6
click at [371, 391] on button "14" at bounding box center [371, 391] width 18 height 18
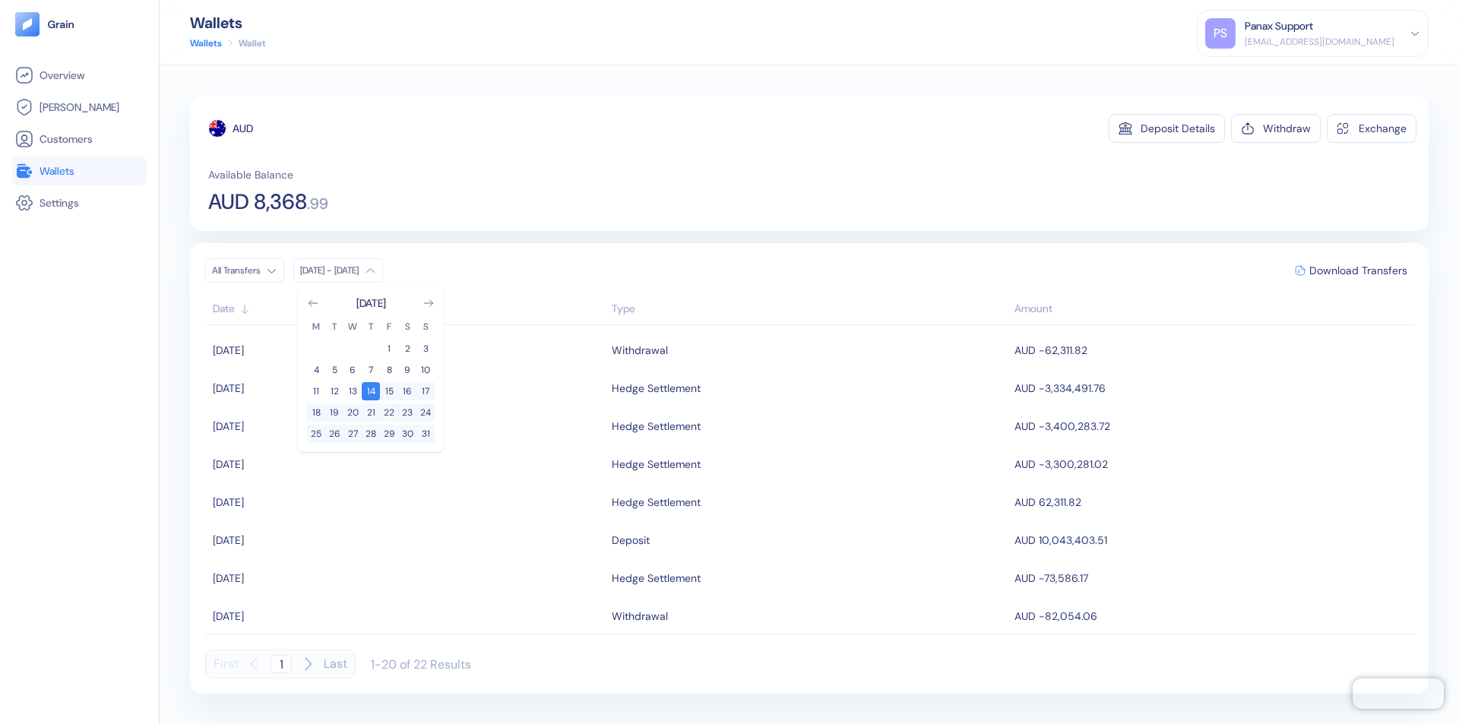
click at [243, 128] on div "AUD" at bounding box center [243, 128] width 21 height 15
click at [1358, 271] on span "Download Transfers" at bounding box center [1359, 270] width 98 height 11
click at [79, 171] on link "Wallets" at bounding box center [79, 171] width 128 height 18
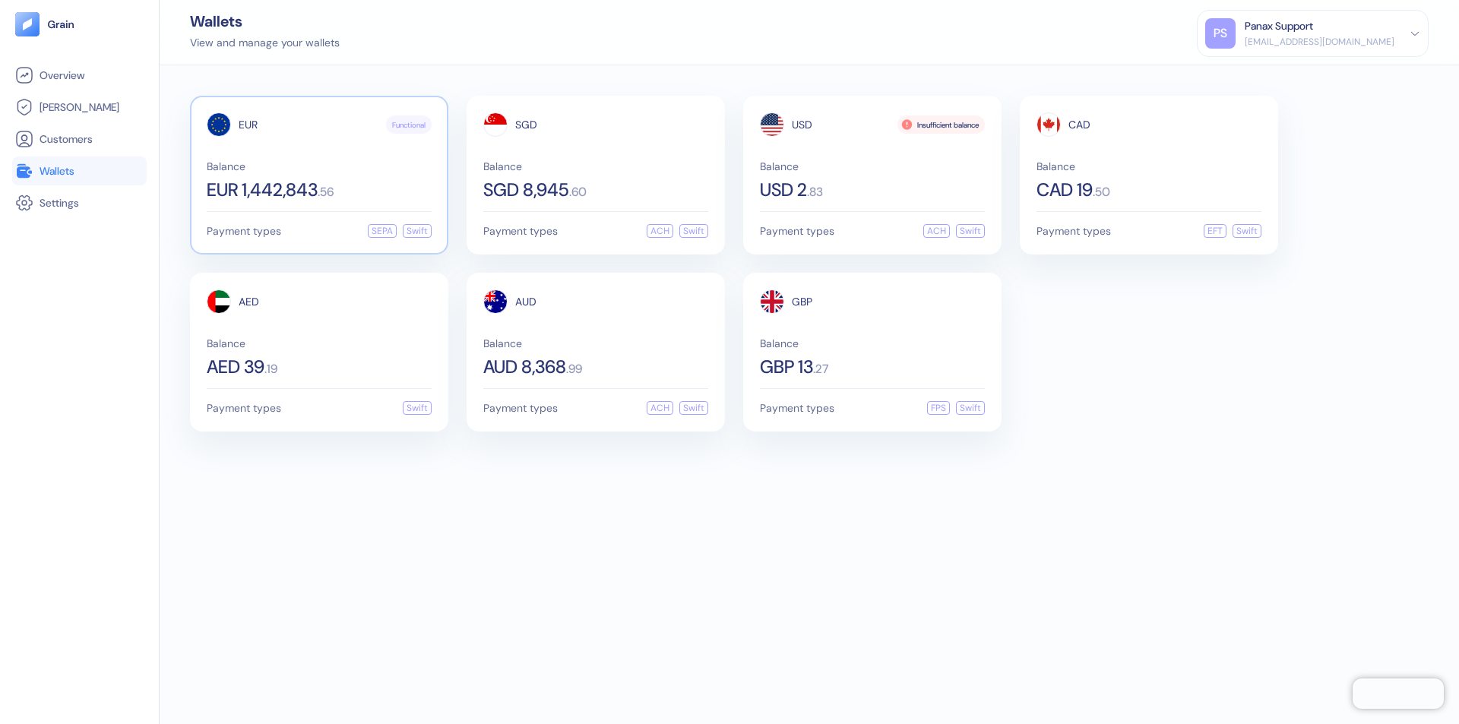
click at [248, 125] on span "EUR" at bounding box center [248, 124] width 19 height 11
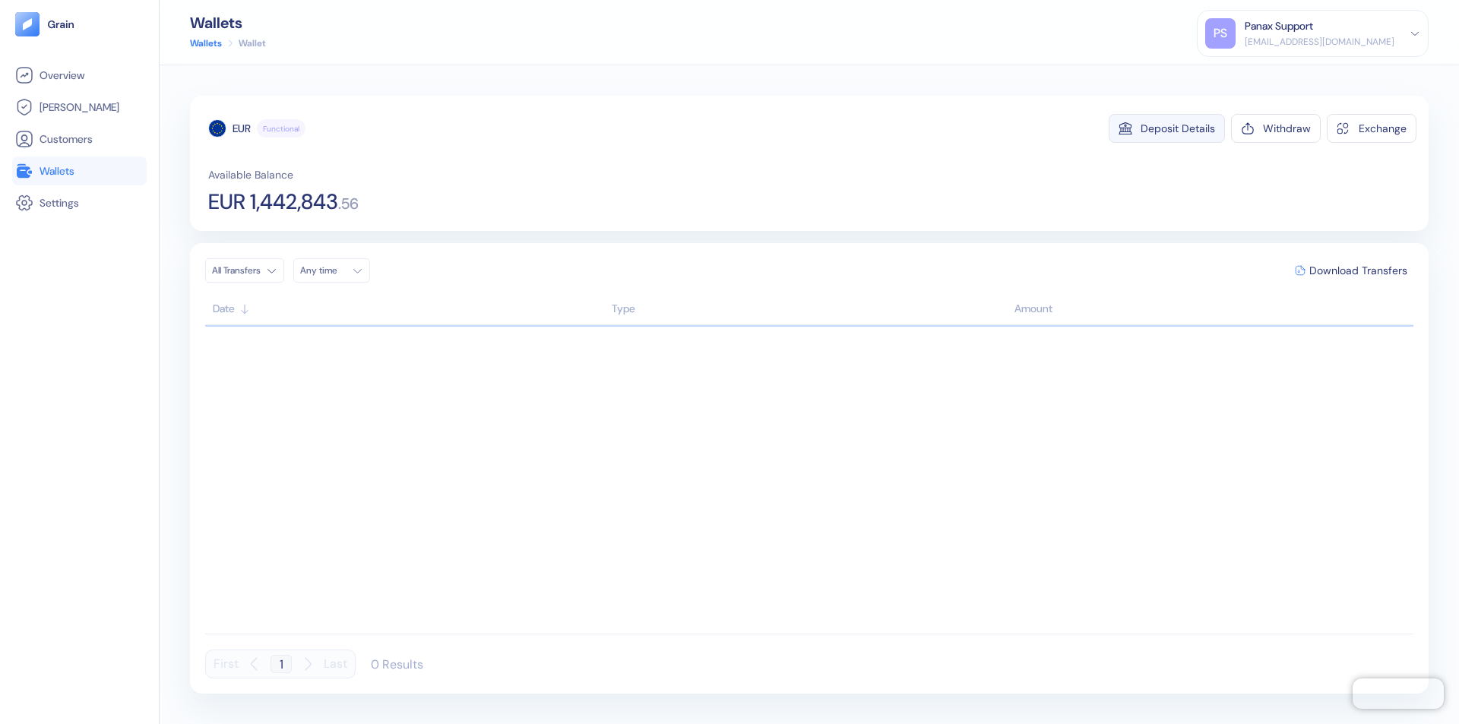
click at [1178, 128] on div "Deposit Details" at bounding box center [1178, 128] width 74 height 11
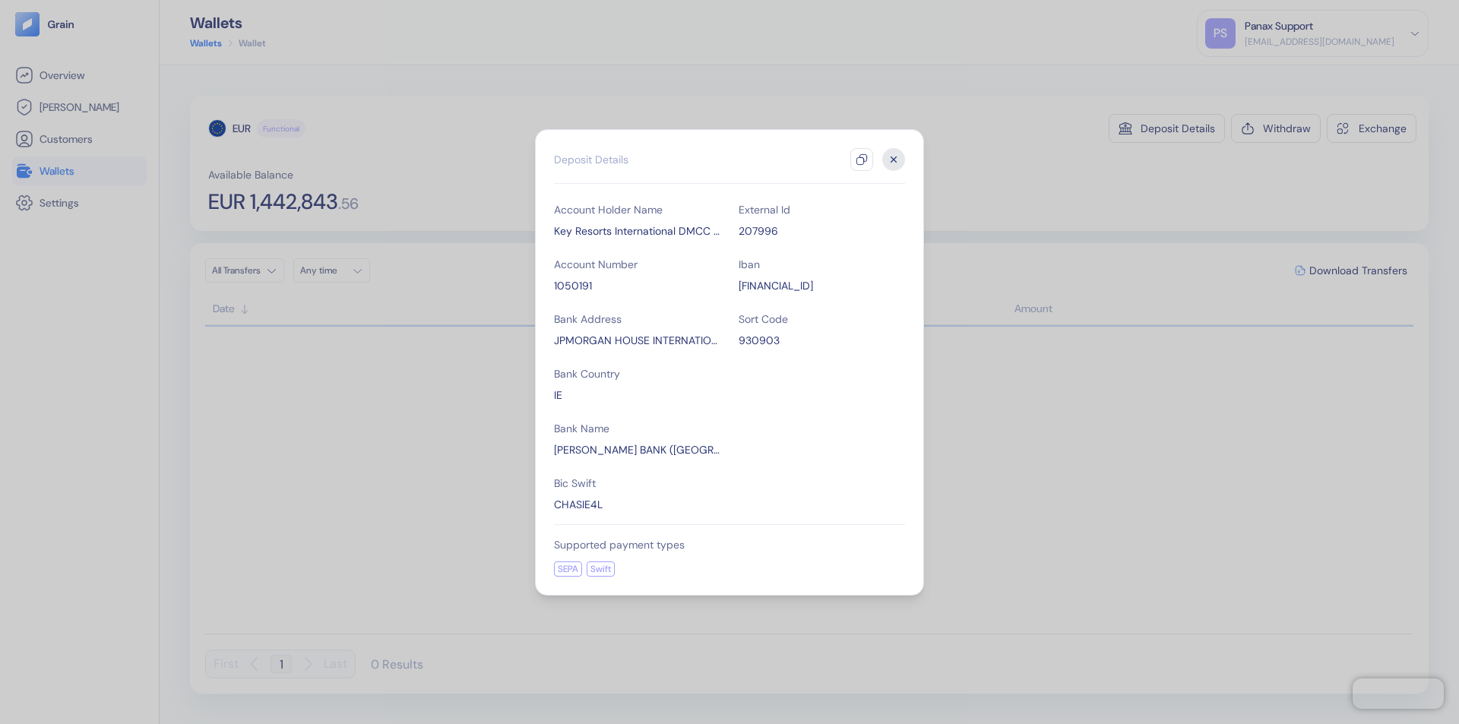
click at [862, 160] on icon "button" at bounding box center [862, 160] width 12 height 12
click at [894, 160] on icon "button" at bounding box center [894, 159] width 5 height 5
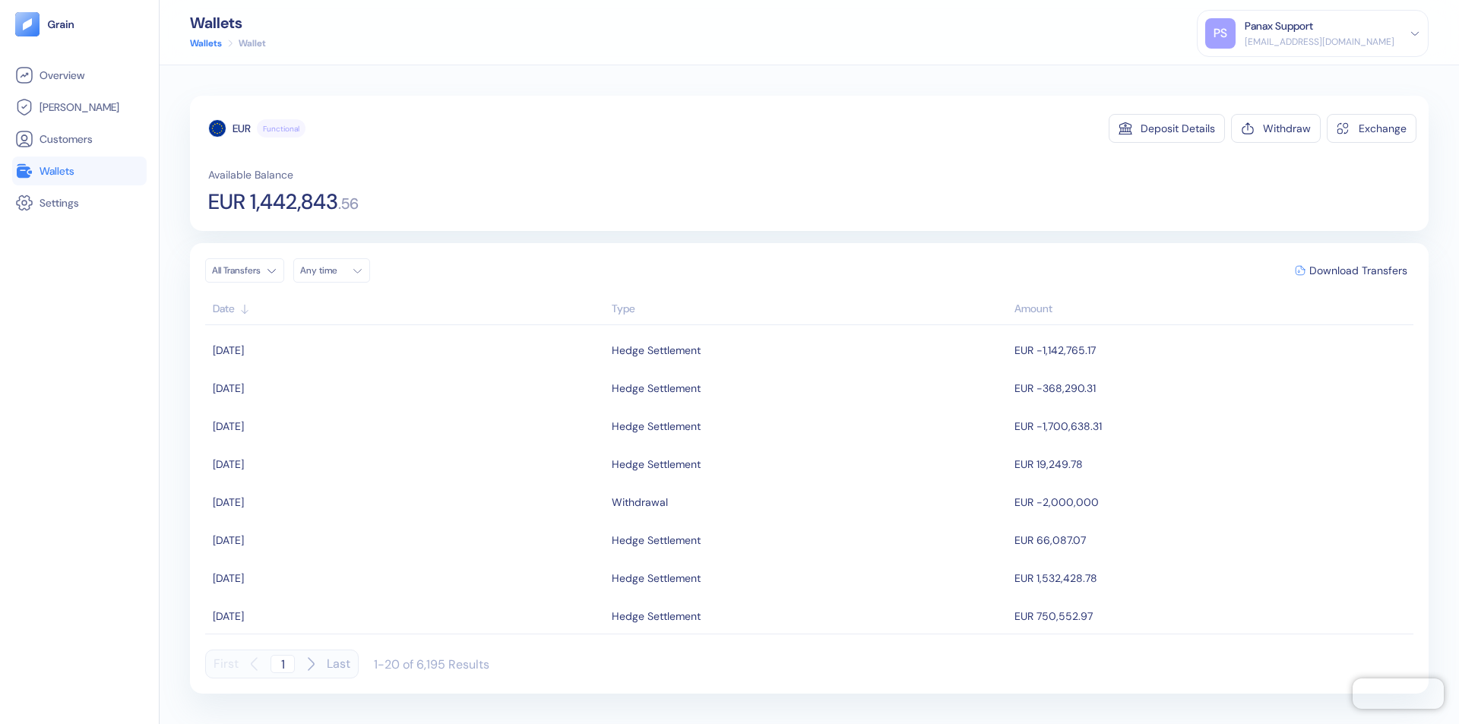
click at [336, 271] on div "Any time" at bounding box center [323, 271] width 46 height 12
click at [407, 370] on button "13" at bounding box center [407, 370] width 18 height 18
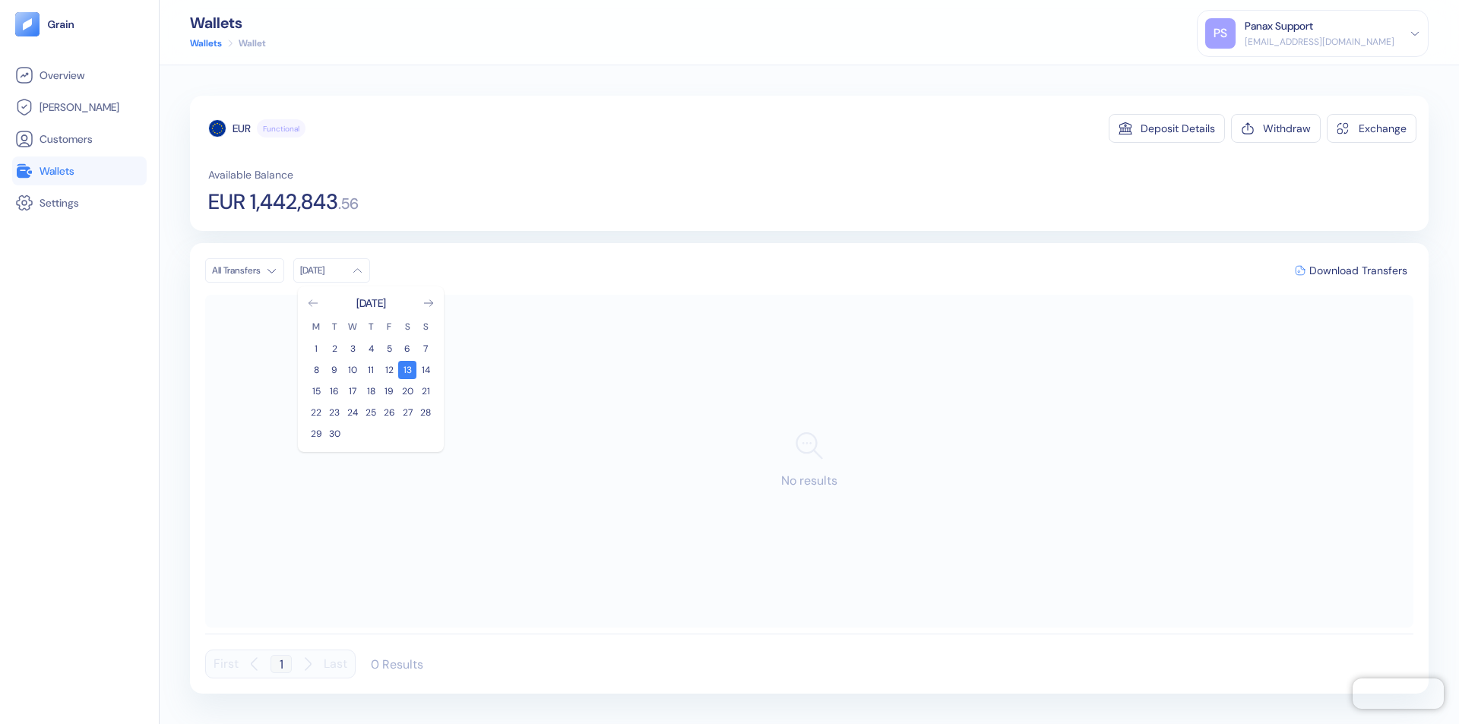
click at [313, 303] on icon "Go to previous month" at bounding box center [313, 303] width 8 height 6
click at [371, 391] on button "14" at bounding box center [371, 391] width 18 height 18
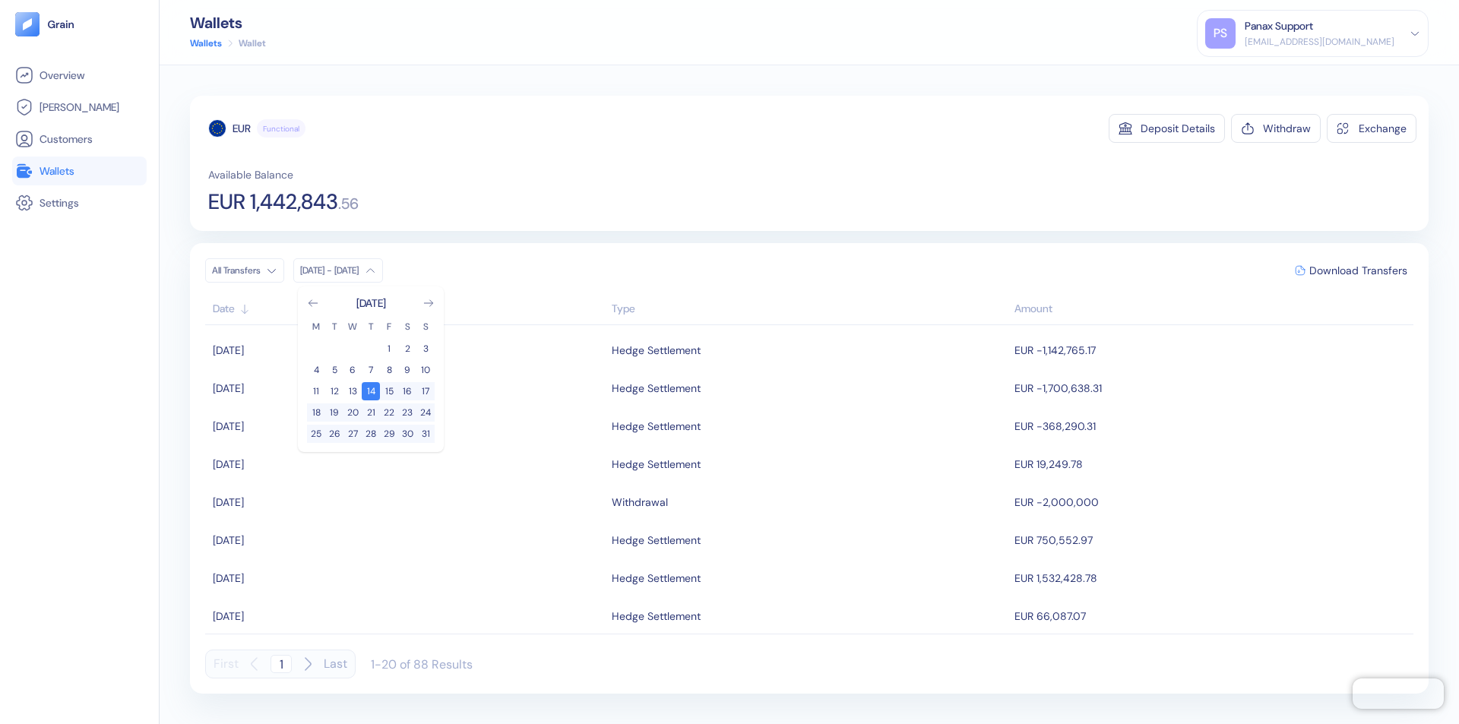
click at [242, 128] on div "EUR" at bounding box center [242, 128] width 18 height 15
click at [1358, 271] on span "Download Transfers" at bounding box center [1359, 270] width 98 height 11
click at [79, 171] on link "Wallets" at bounding box center [79, 171] width 128 height 18
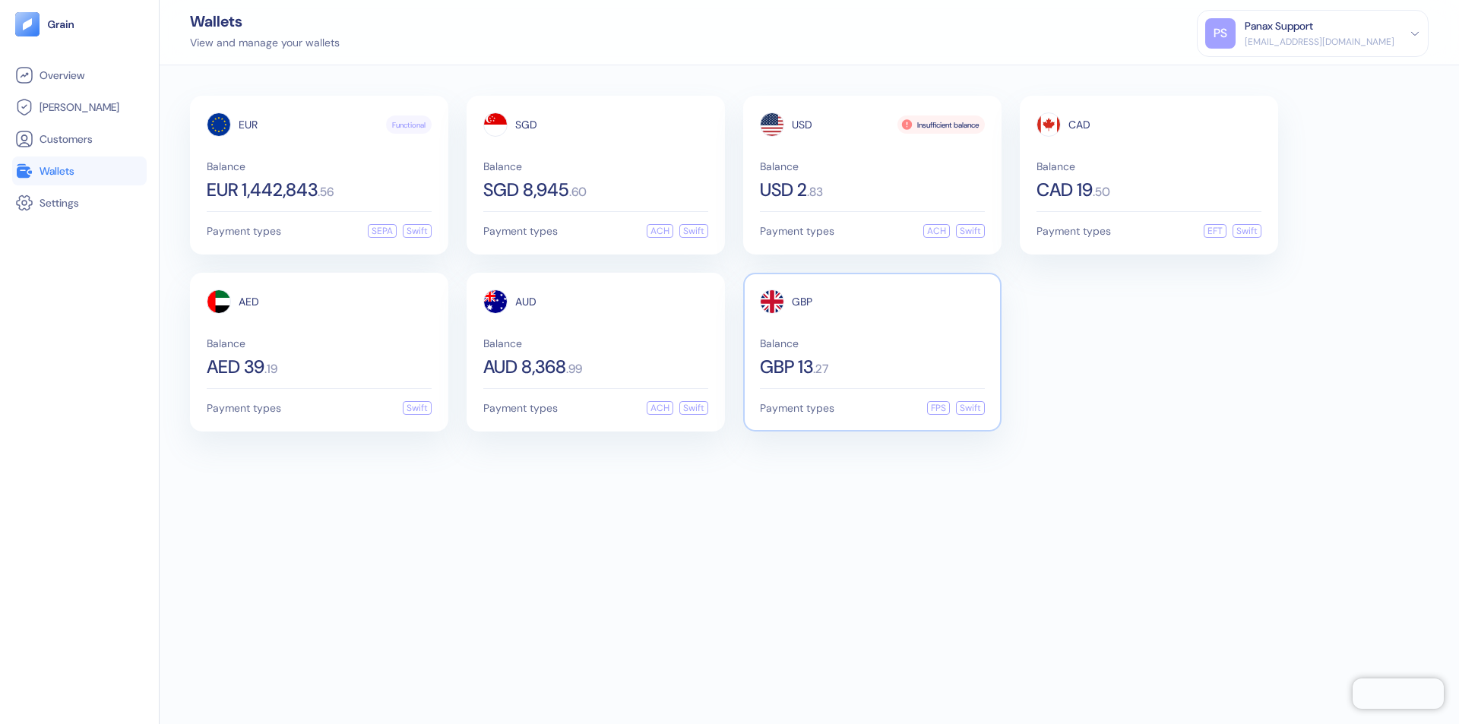
click at [802, 302] on span "GBP" at bounding box center [802, 301] width 21 height 11
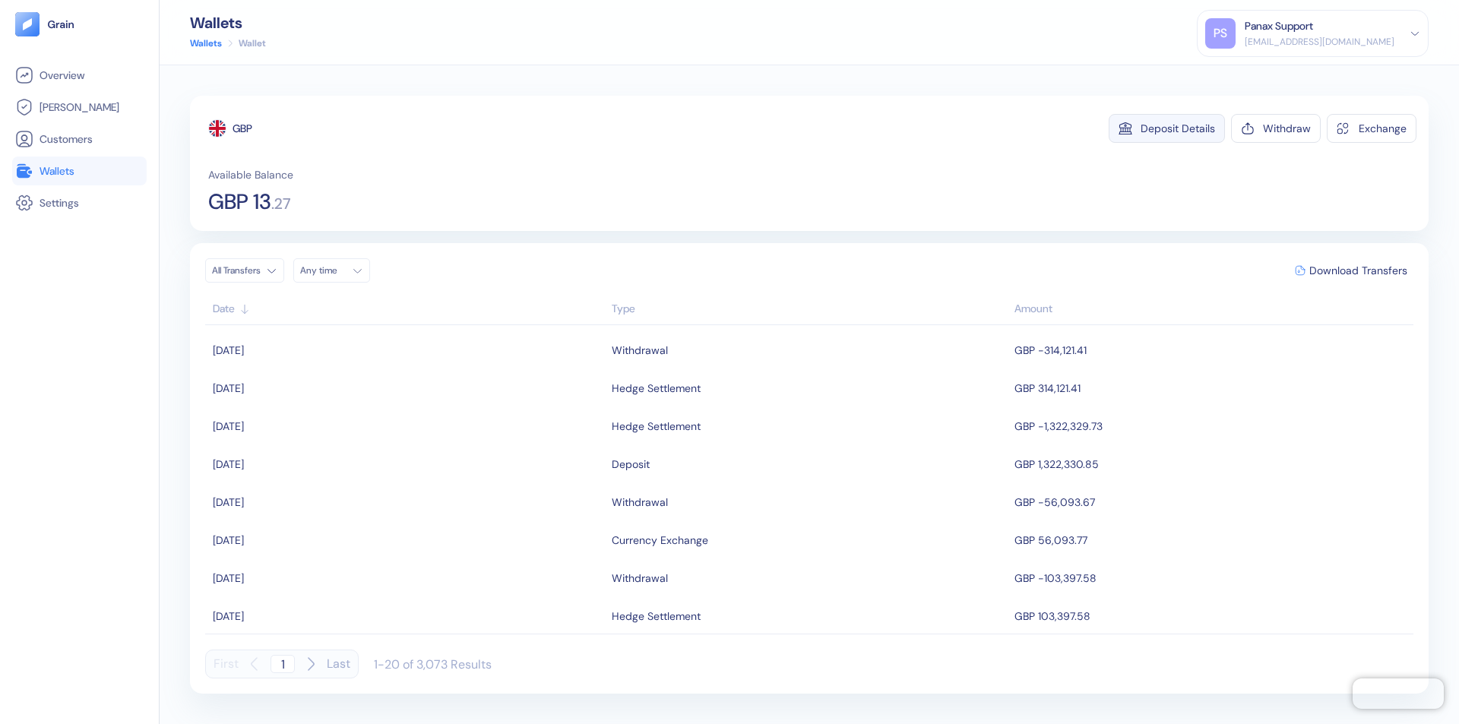
click at [1178, 128] on div "Deposit Details" at bounding box center [1178, 128] width 74 height 11
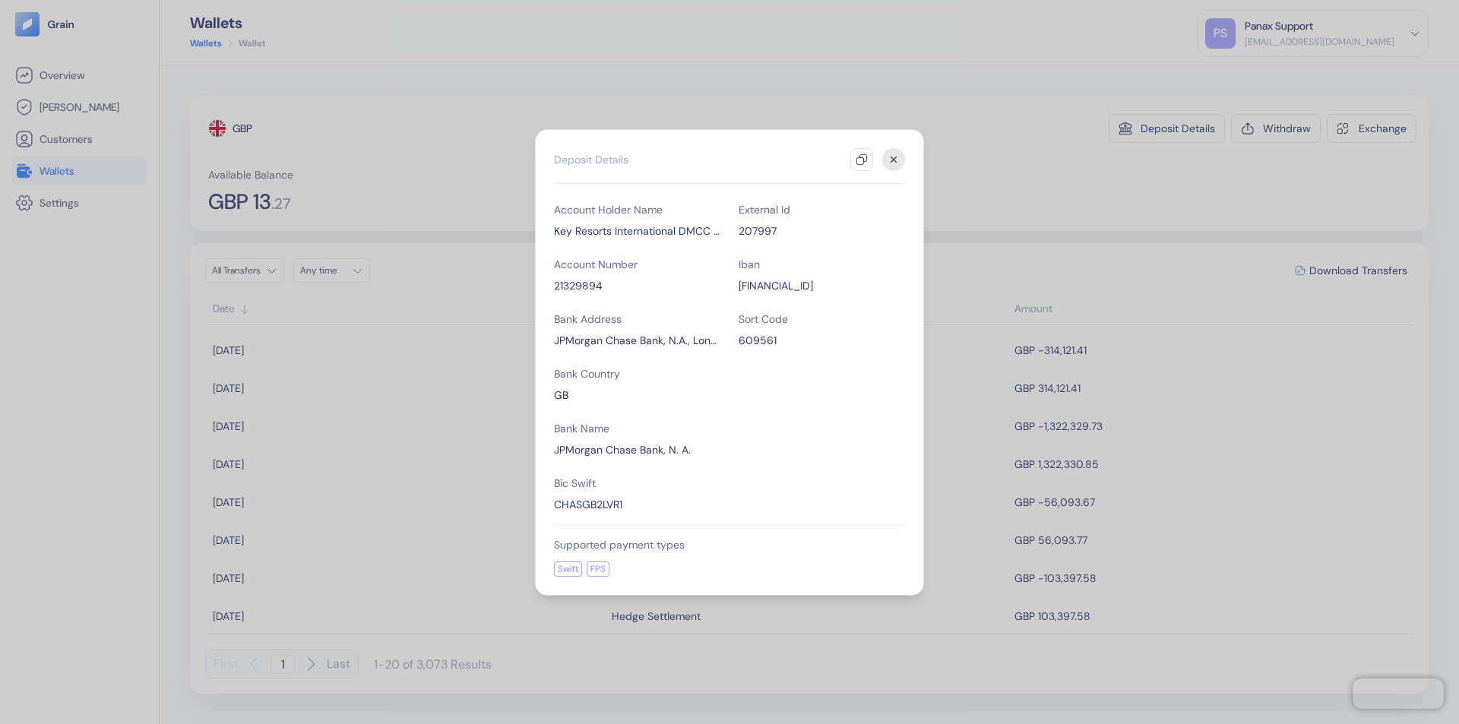
click at [862, 160] on icon "button" at bounding box center [862, 160] width 12 height 12
click at [894, 160] on icon "button" at bounding box center [894, 159] width 5 height 5
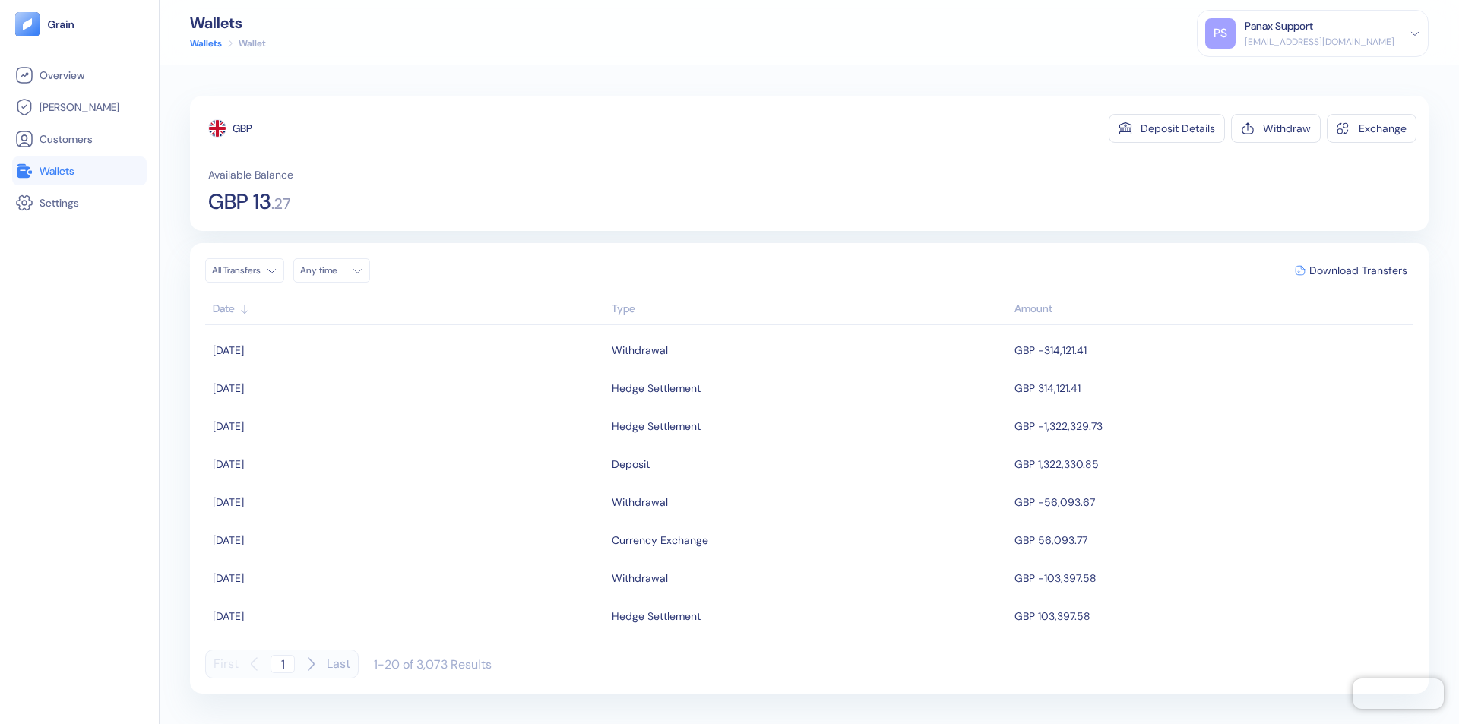
click at [336, 271] on div "Any time" at bounding box center [323, 271] width 46 height 12
click at [407, 370] on button "13" at bounding box center [407, 370] width 18 height 18
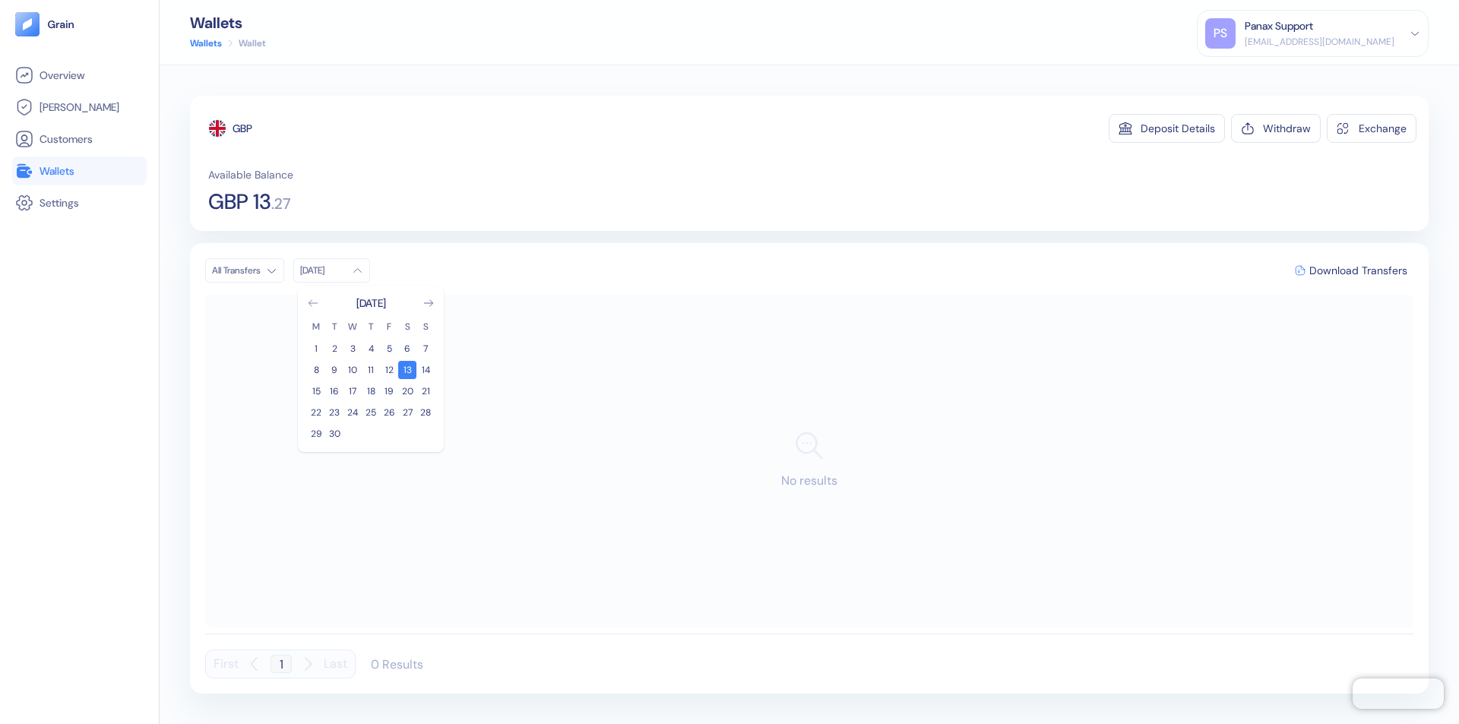
click at [313, 303] on icon "Go to previous month" at bounding box center [313, 303] width 8 height 6
click at [371, 391] on button "14" at bounding box center [371, 391] width 18 height 18
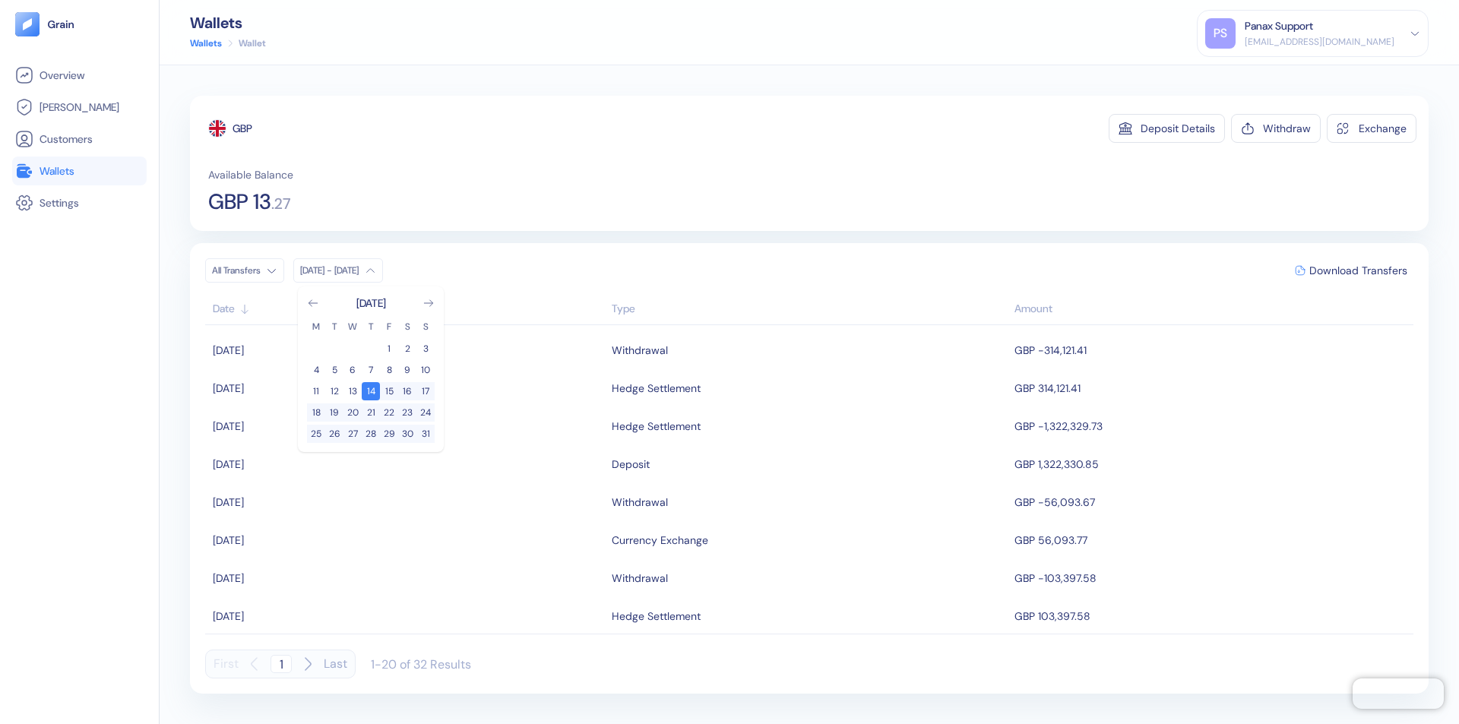
click at [243, 128] on div "GBP" at bounding box center [243, 128] width 20 height 15
click at [1358, 271] on span "Download Transfers" at bounding box center [1359, 270] width 98 height 11
click at [1313, 33] on div "Panax Support" at bounding box center [1279, 26] width 68 height 16
click at [1267, 75] on div "Sign Out" at bounding box center [1246, 76] width 42 height 16
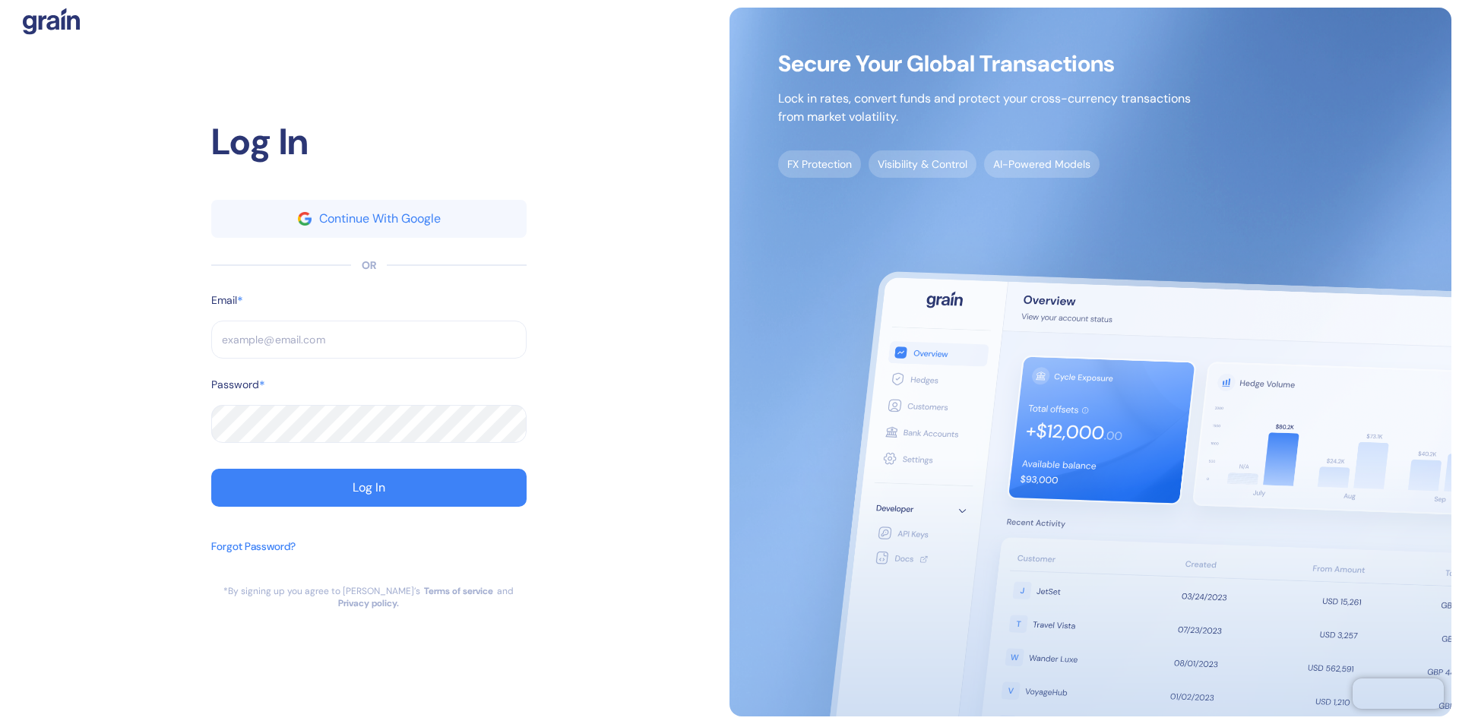
click at [369, 346] on input "text" at bounding box center [368, 340] width 315 height 38
type input "operations@thepanax.com"
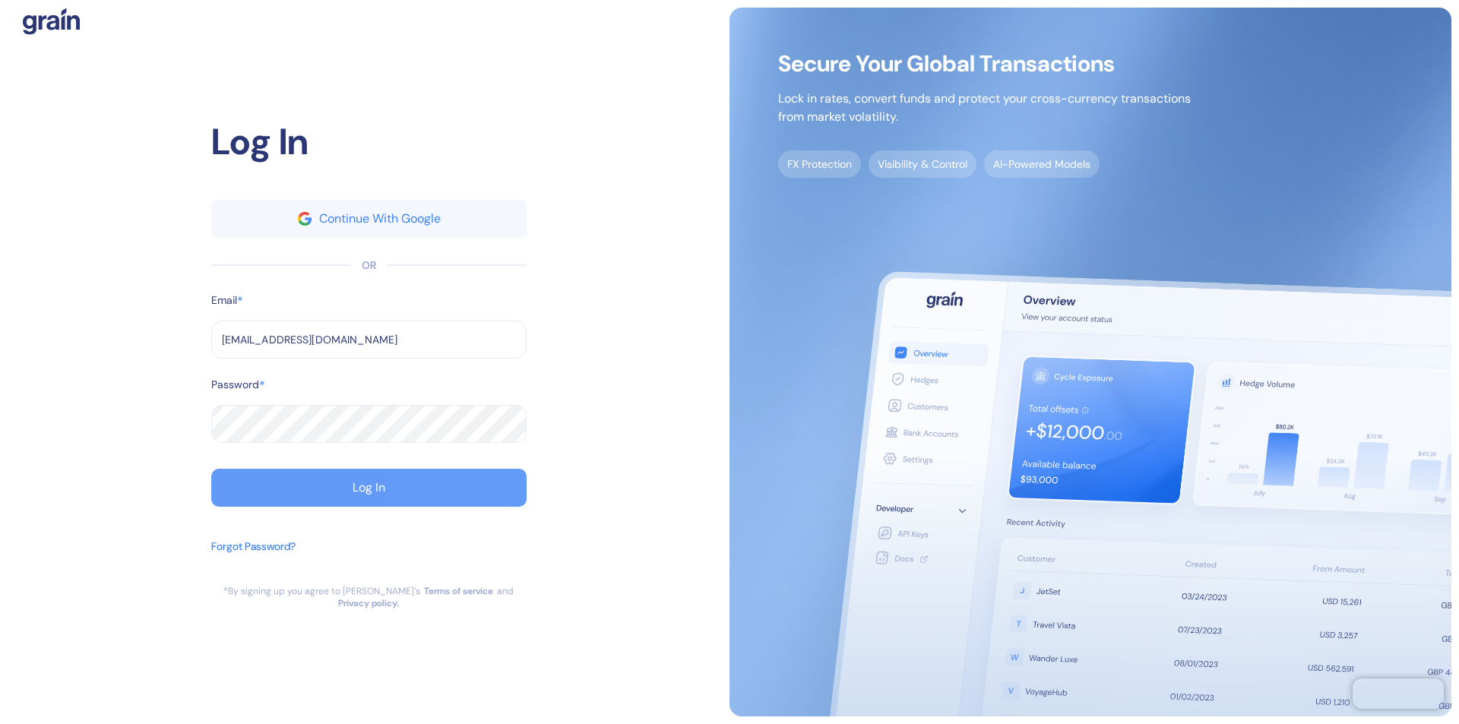
click at [369, 494] on div "Log In" at bounding box center [369, 488] width 33 height 12
